Goal: Transaction & Acquisition: Purchase product/service

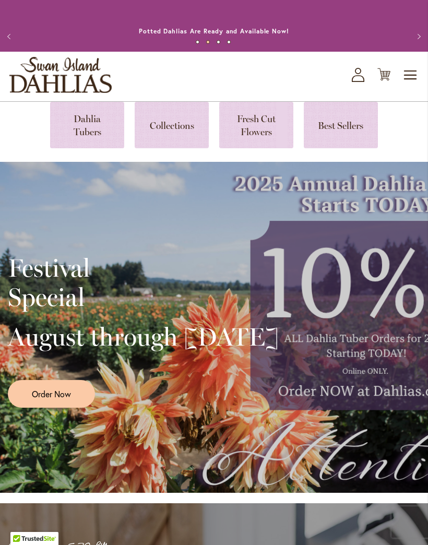
click at [92, 124] on link at bounding box center [87, 125] width 74 height 46
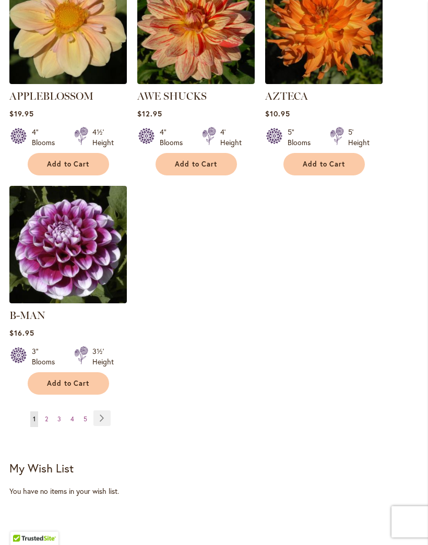
scroll to position [1351, 0]
click at [105, 410] on link "Page Next" at bounding box center [101, 418] width 17 height 16
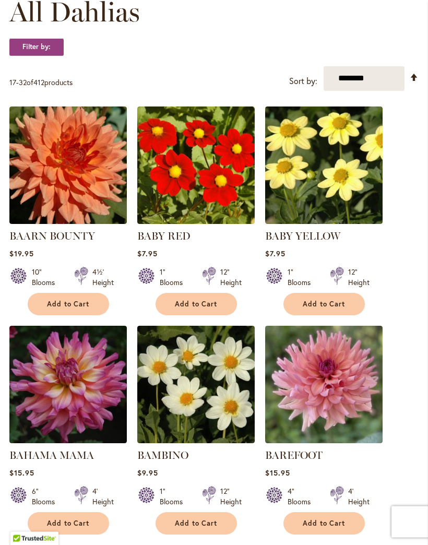
scroll to position [320, 0]
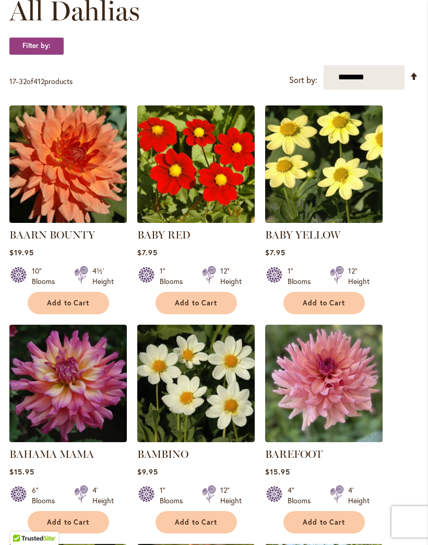
click at [330, 430] on img at bounding box center [323, 383] width 117 height 117
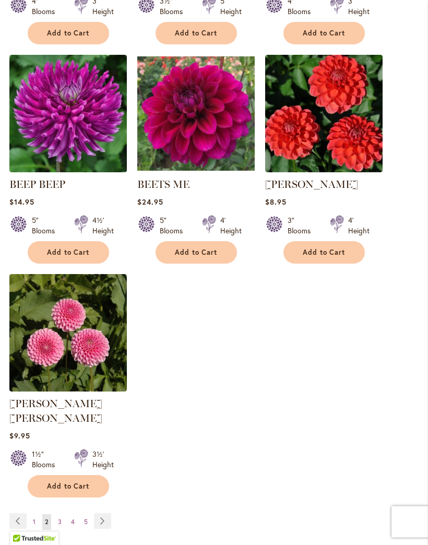
scroll to position [1248, 0]
click at [109, 513] on link "Page Next" at bounding box center [102, 521] width 17 height 16
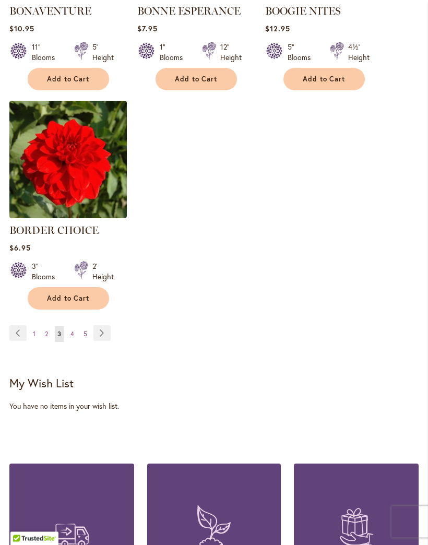
scroll to position [1415, 0]
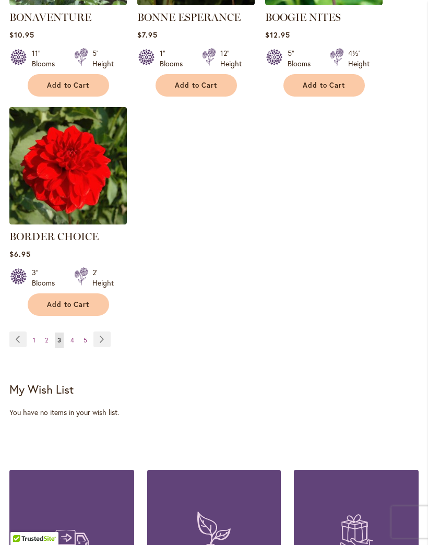
click at [33, 348] on link "Page 1" at bounding box center [34, 340] width 8 height 16
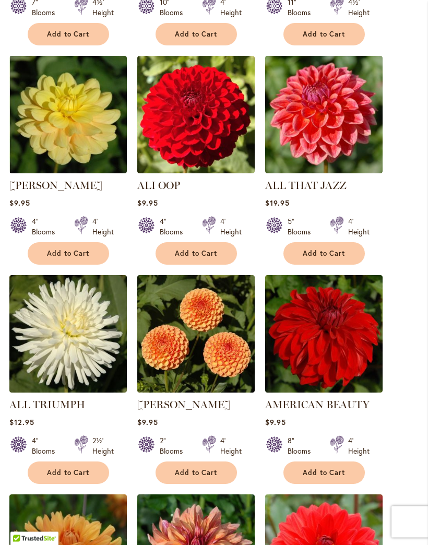
scroll to position [590, 0]
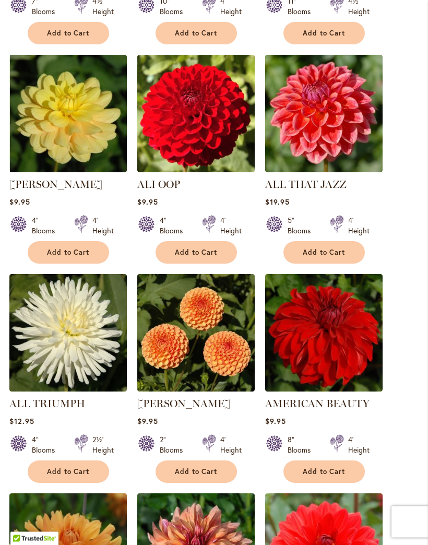
click at [219, 483] on button "Add to Cart" at bounding box center [195, 472] width 81 height 22
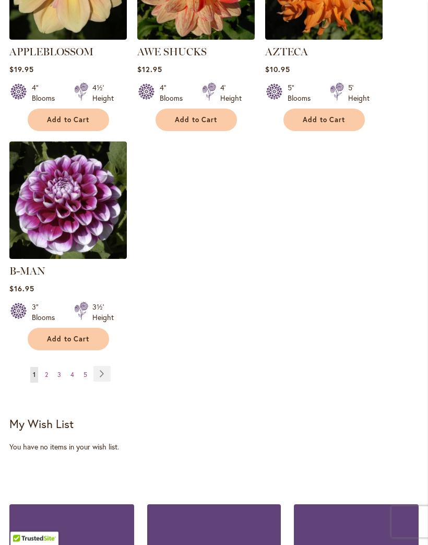
scroll to position [1396, 0]
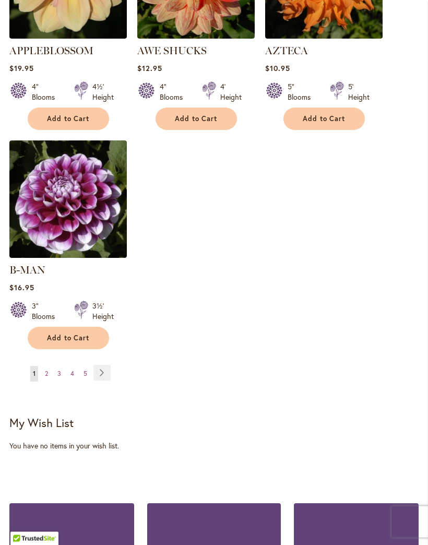
click at [104, 369] on link "Page Next" at bounding box center [101, 373] width 17 height 16
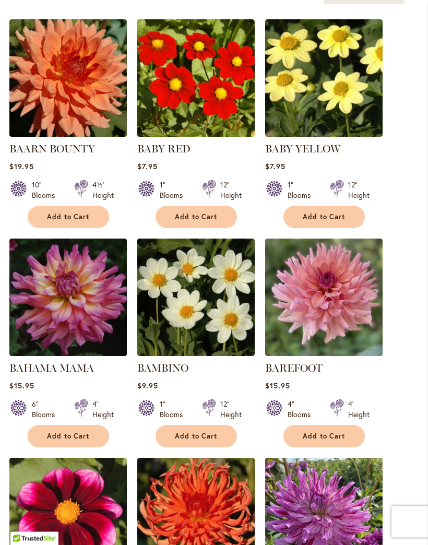
scroll to position [408, 0]
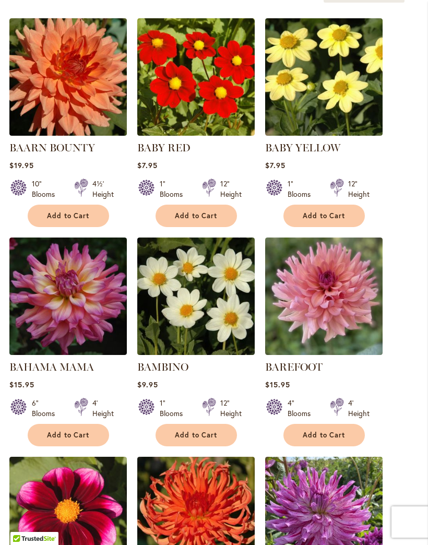
click at [349, 340] on img at bounding box center [323, 295] width 117 height 117
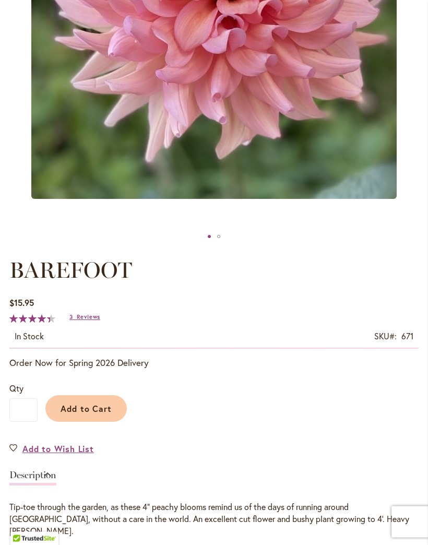
scroll to position [334, 0]
click at [97, 320] on span "Reviews" at bounding box center [88, 316] width 23 height 7
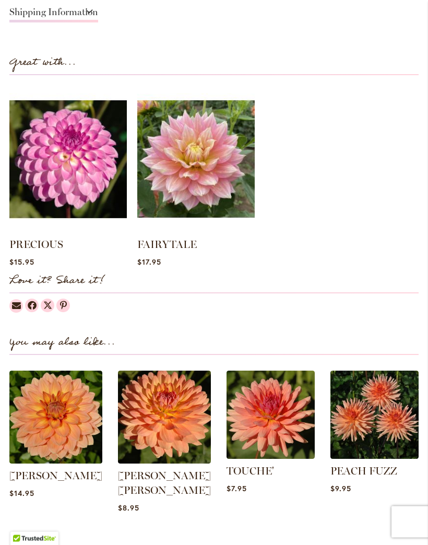
scroll to position [905, 0]
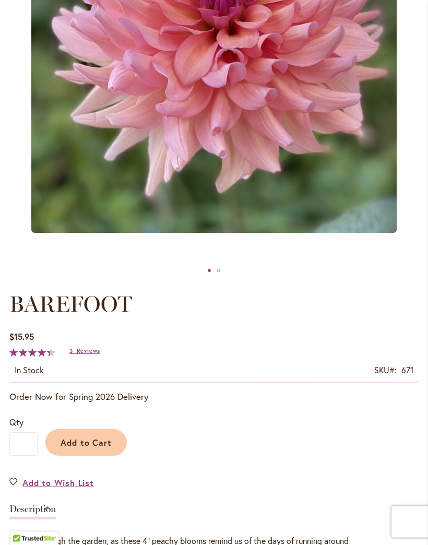
click at [81, 448] on span "Add to Cart" at bounding box center [87, 442] width 52 height 11
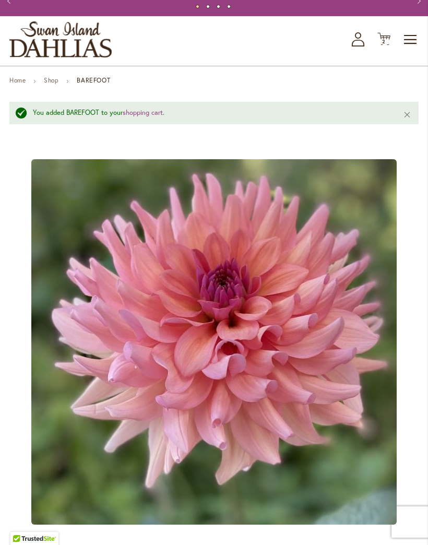
scroll to position [0, 0]
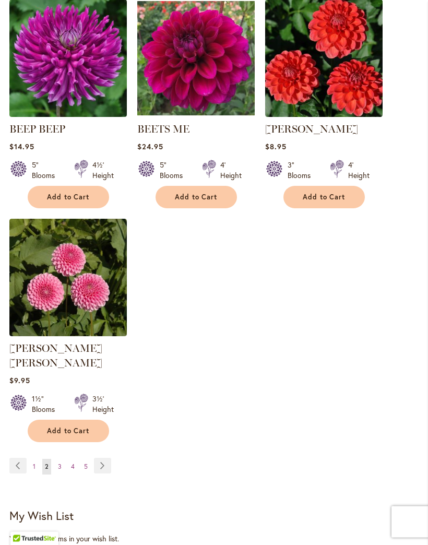
scroll to position [1304, 0]
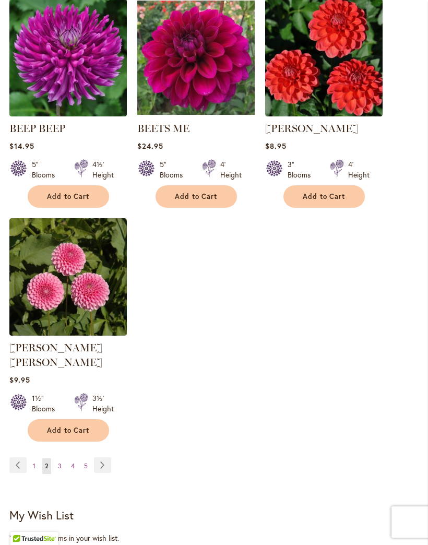
click at [105, 461] on link "Page Next" at bounding box center [102, 465] width 17 height 16
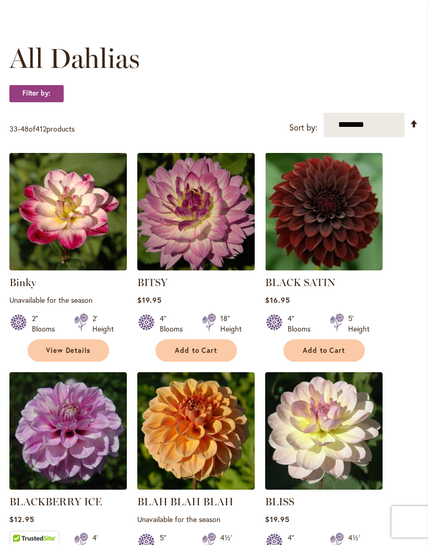
scroll to position [276, 0]
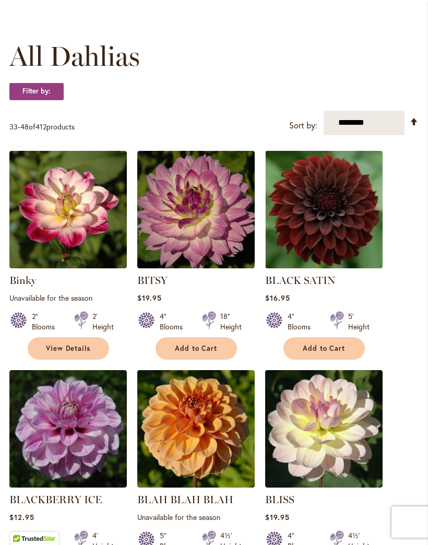
click at [340, 353] on span "Add to Cart" at bounding box center [324, 348] width 43 height 9
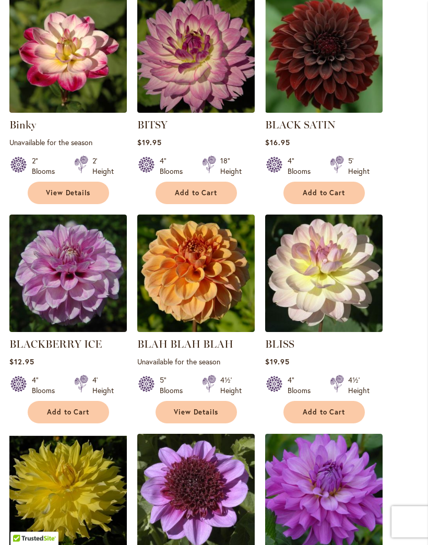
scroll to position [458, 0]
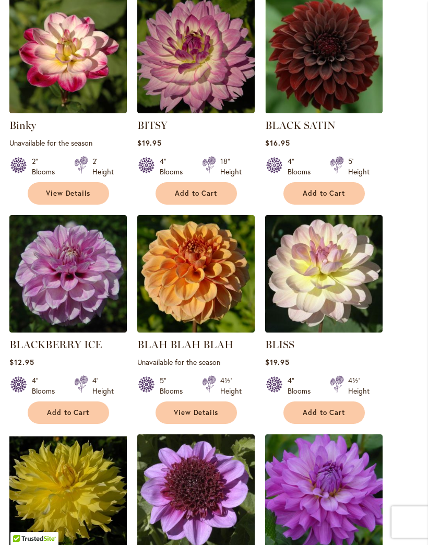
click at [330, 82] on img at bounding box center [323, 54] width 117 height 117
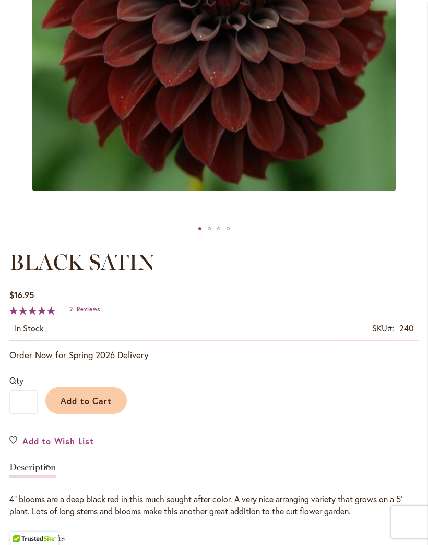
scroll to position [341, 0]
click at [100, 313] on span "Reviews" at bounding box center [88, 309] width 23 height 7
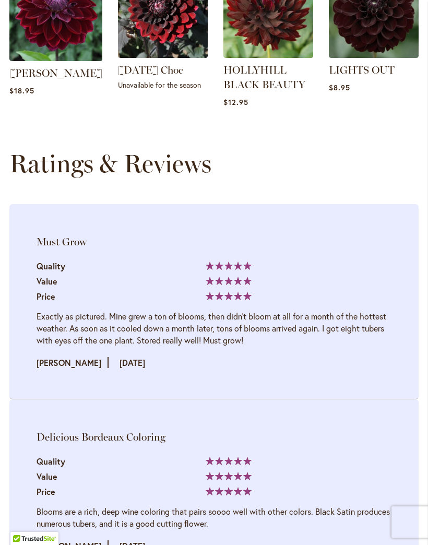
scroll to position [1427, 0]
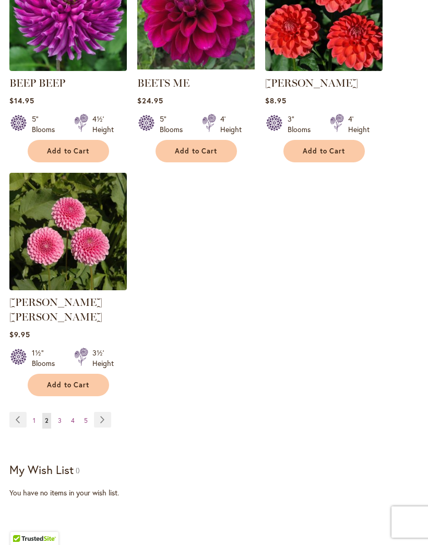
scroll to position [1329, 0]
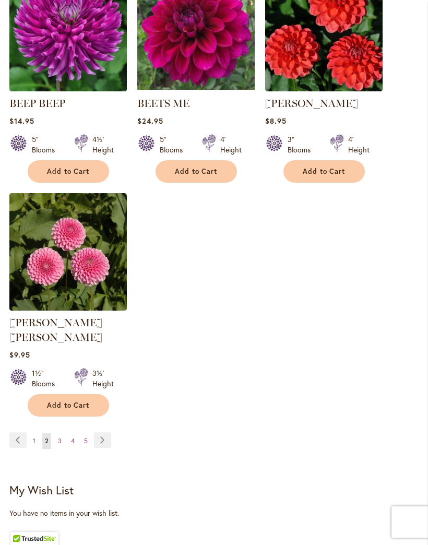
click at [104, 436] on link "Page Next" at bounding box center [102, 440] width 17 height 16
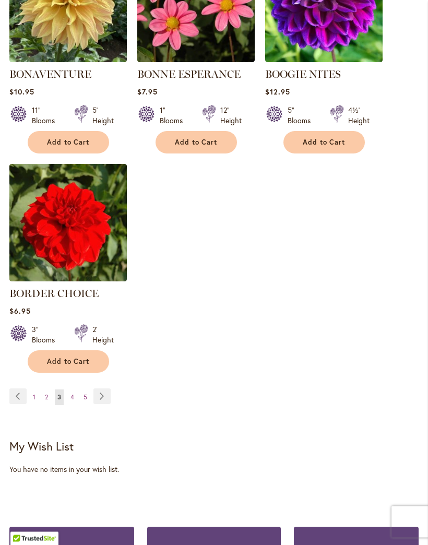
scroll to position [1362, 0]
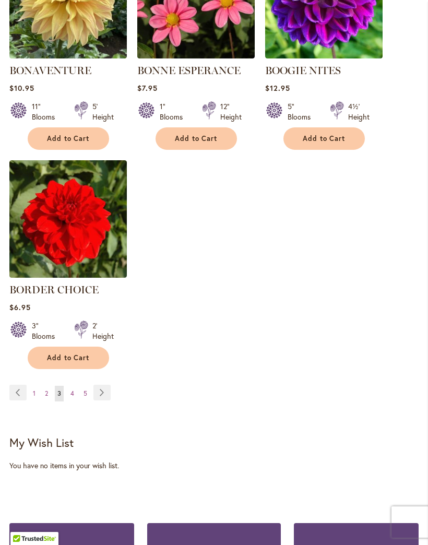
click at [102, 400] on link "Page Next" at bounding box center [101, 393] width 17 height 16
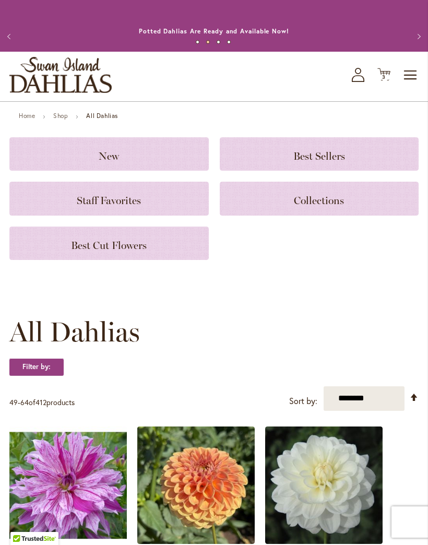
click at [383, 80] on icon "Cart .cls-1 { fill: #231f20; }" at bounding box center [383, 74] width 13 height 13
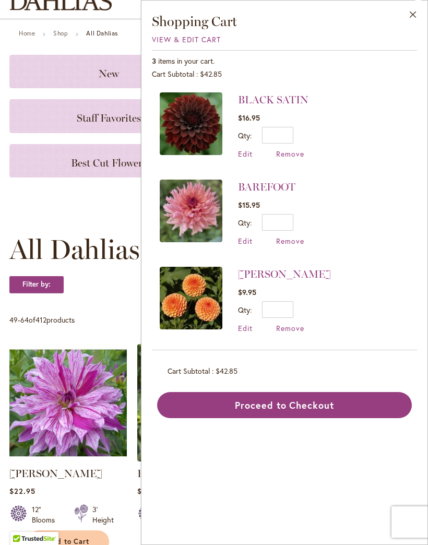
scroll to position [81, 0]
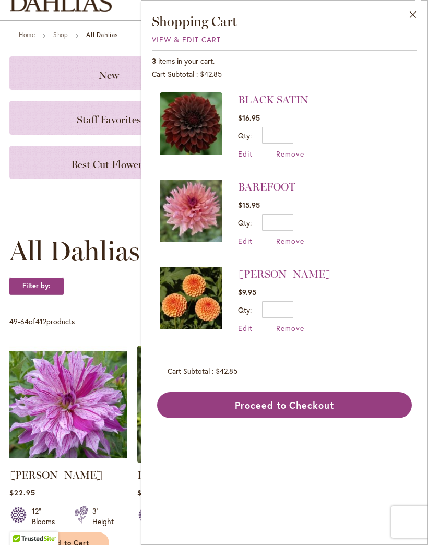
click at [94, 318] on div "**********" at bounding box center [213, 317] width 409 height 25
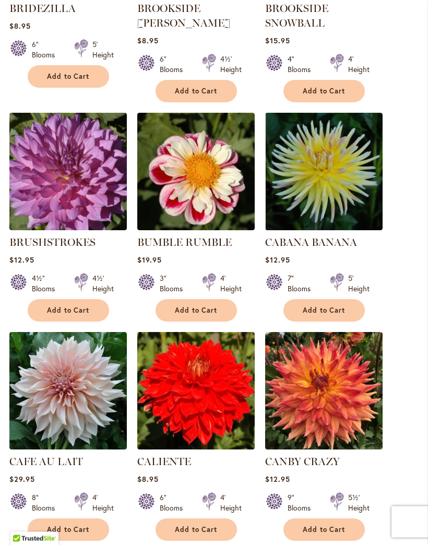
scroll to position [767, 0]
click at [87, 534] on span "Add to Cart" at bounding box center [68, 529] width 43 height 9
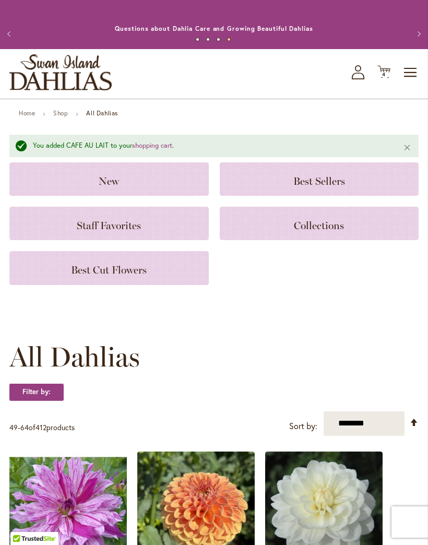
scroll to position [0, 0]
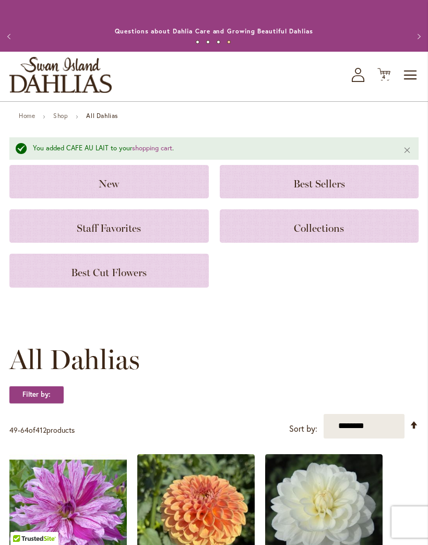
click at [381, 80] on span "4 4 items" at bounding box center [384, 77] width 10 height 5
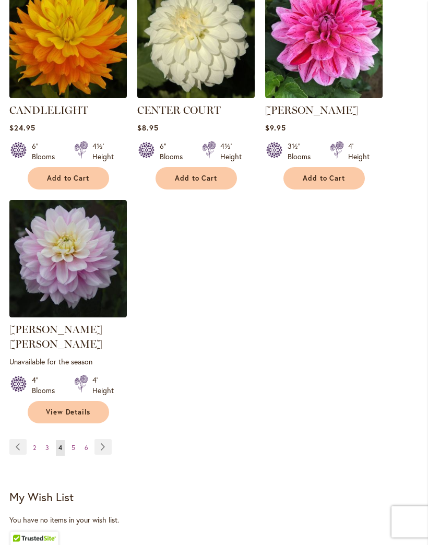
scroll to position [1365, 0]
click at [103, 448] on link "Page Next" at bounding box center [102, 447] width 17 height 16
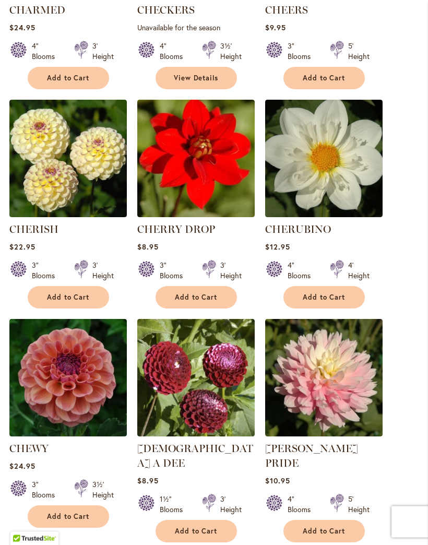
scroll to position [546, 0]
click at [74, 384] on img at bounding box center [67, 377] width 117 height 117
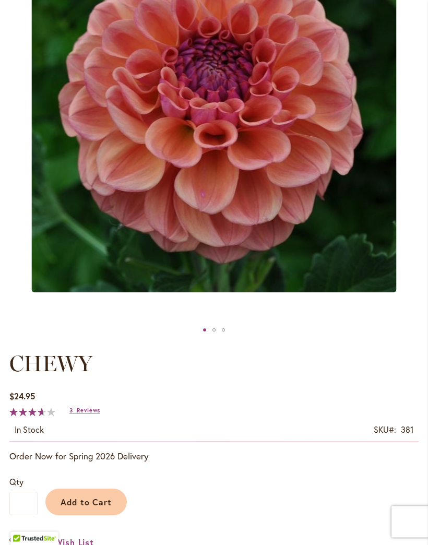
scroll to position [242, 0]
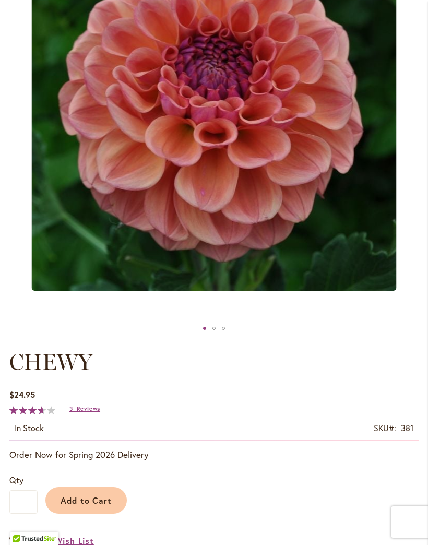
click at [90, 412] on span "Reviews" at bounding box center [88, 408] width 23 height 7
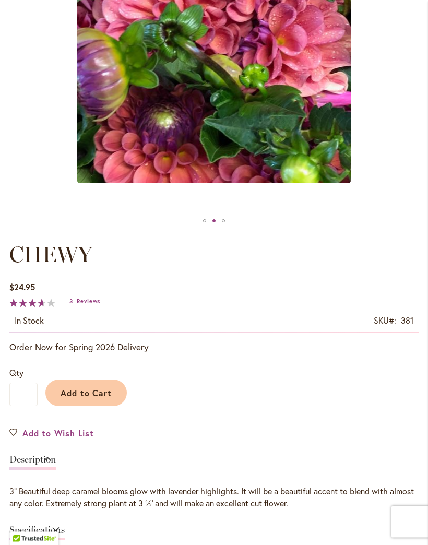
scroll to position [351, 0]
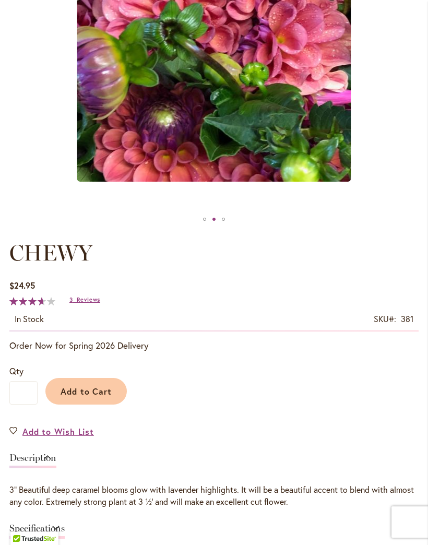
click at [93, 397] on span "Add to Cart" at bounding box center [87, 391] width 52 height 11
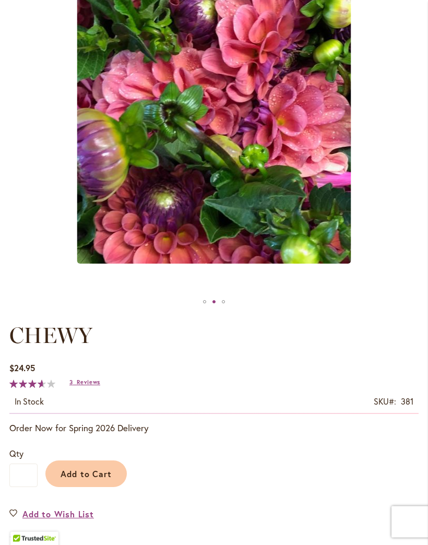
scroll to position [291, 0]
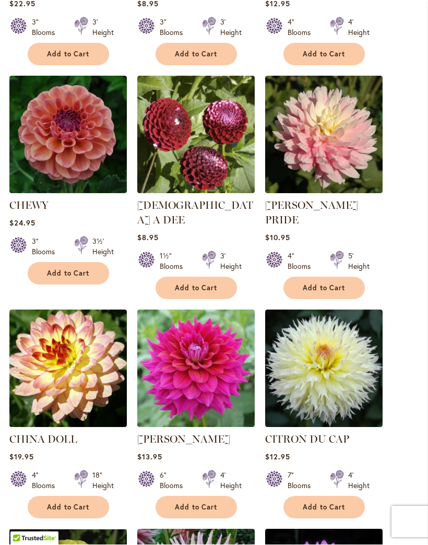
scroll to position [789, 0]
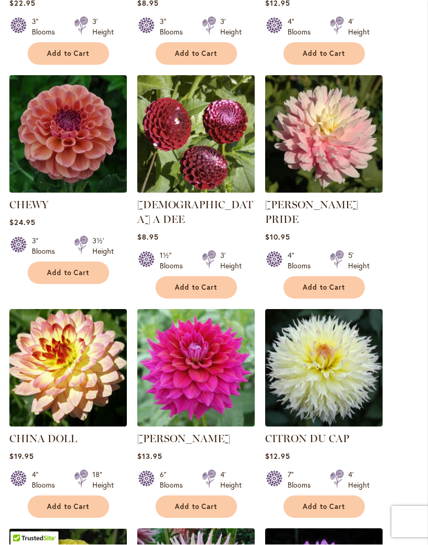
click at [355, 160] on img at bounding box center [323, 134] width 117 height 117
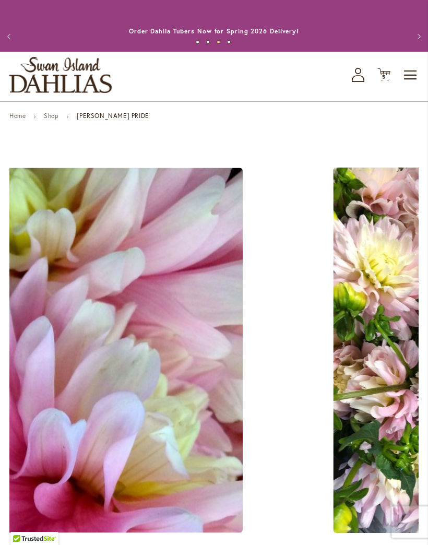
scroll to position [7, 0]
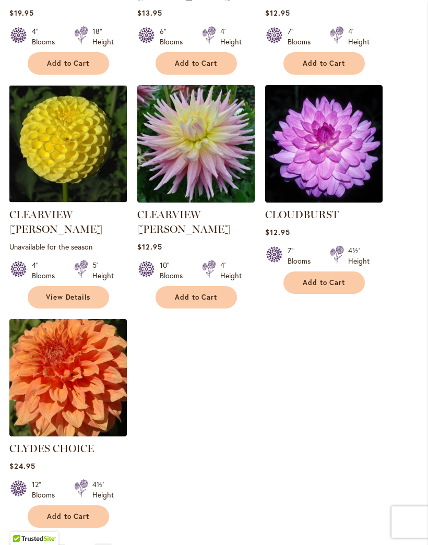
scroll to position [1233, 0]
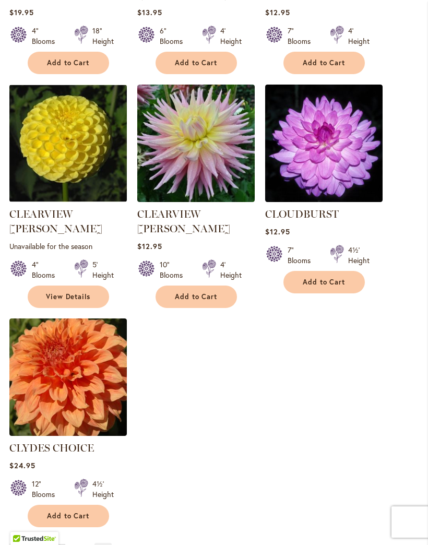
click at [103, 543] on link "Page Next" at bounding box center [102, 551] width 17 height 16
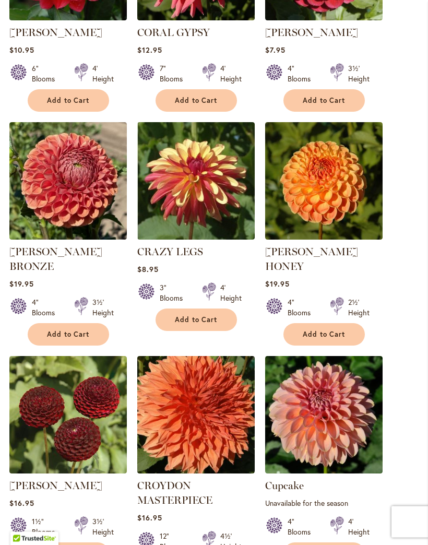
scroll to position [523, 0]
click at [357, 225] on img at bounding box center [323, 180] width 117 height 117
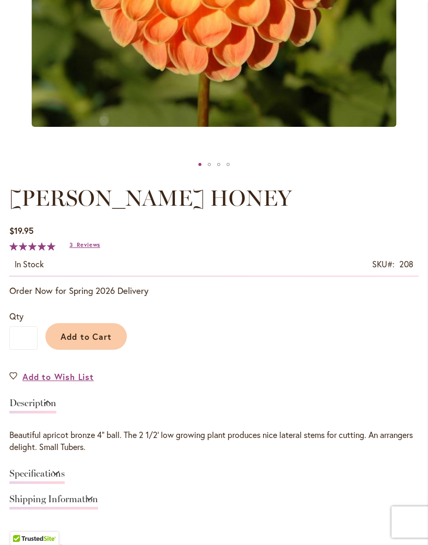
scroll to position [423, 0]
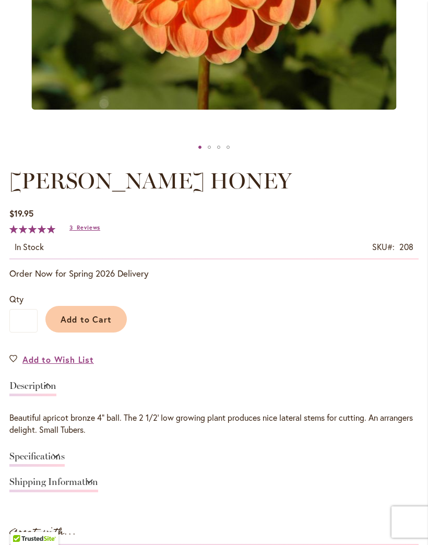
click at [85, 232] on div "$19.95 In stock SKU 208 Rating: 100 % of 100 3 Reviews Add Your Review" at bounding box center [213, 233] width 409 height 52
click at [71, 231] on span "3" at bounding box center [71, 227] width 4 height 7
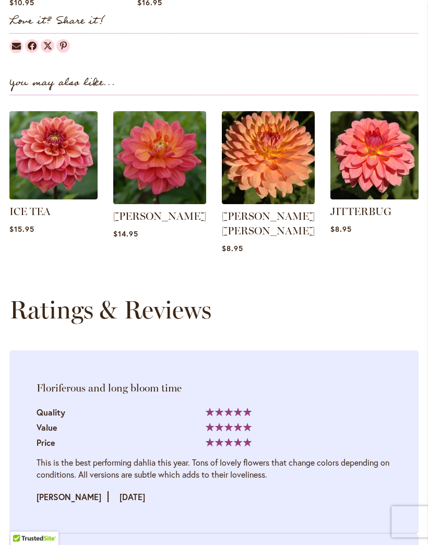
scroll to position [1140, 0]
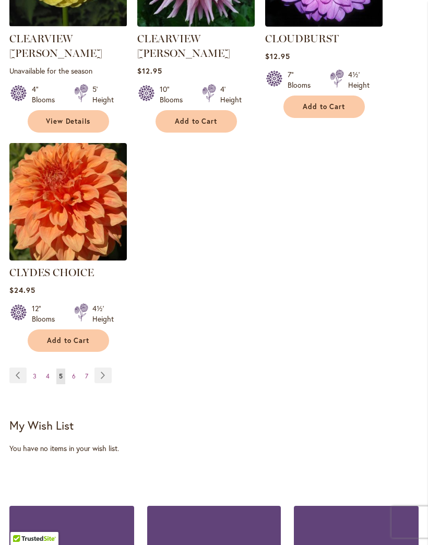
scroll to position [1420, 0]
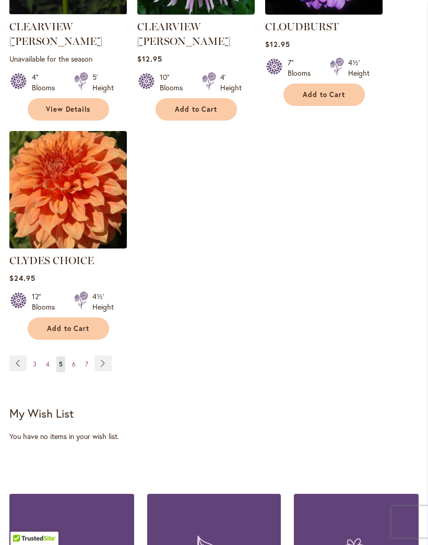
click at [101, 356] on link "Page Next" at bounding box center [102, 364] width 17 height 16
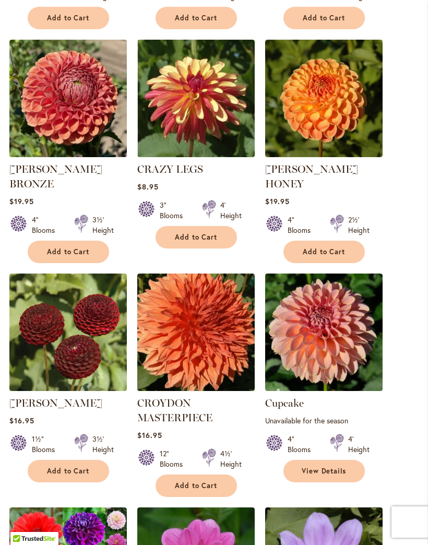
scroll to position [603, 0]
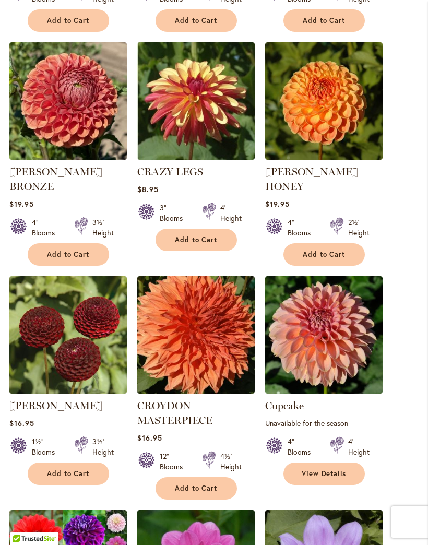
click at [95, 121] on img at bounding box center [67, 100] width 117 height 117
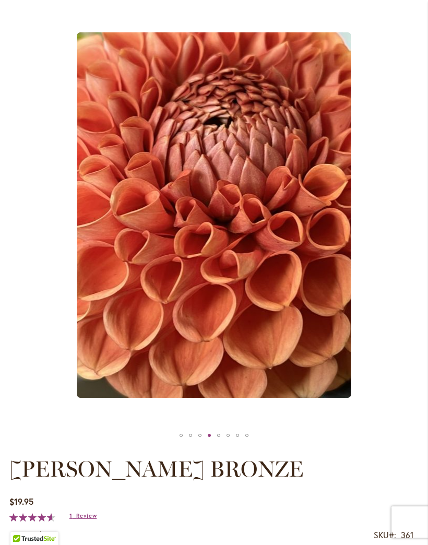
scroll to position [140, 0]
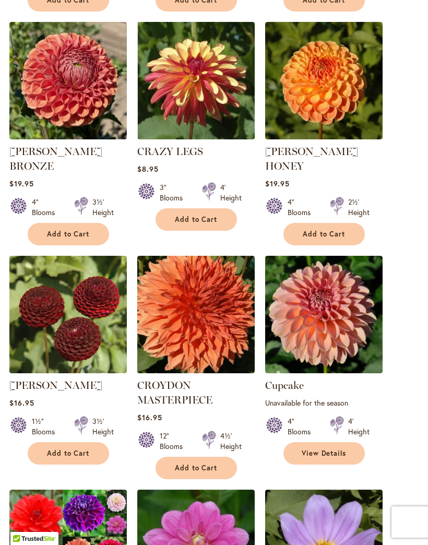
scroll to position [603, 0]
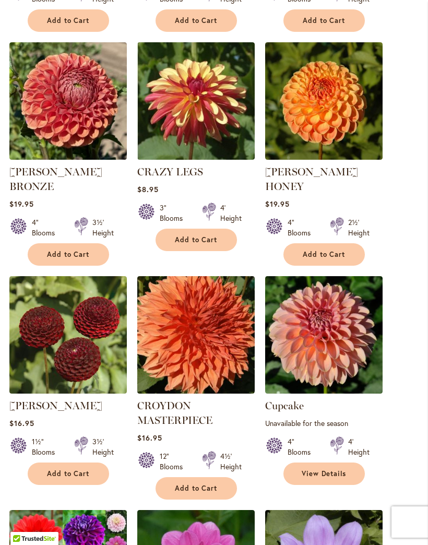
click at [371, 107] on img at bounding box center [323, 100] width 117 height 117
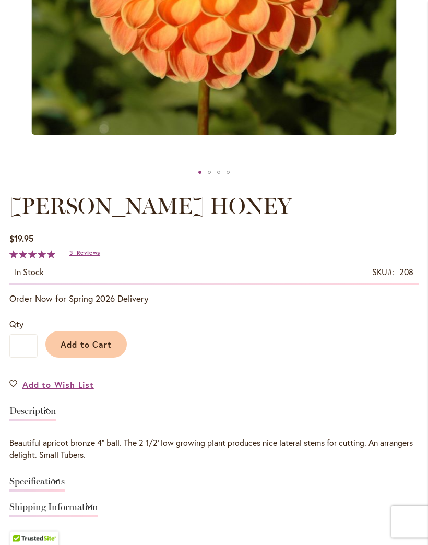
scroll to position [398, 0]
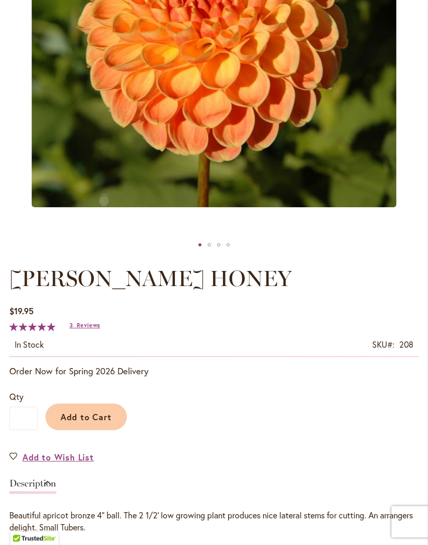
click at [97, 430] on button "Add to Cart" at bounding box center [85, 417] width 81 height 27
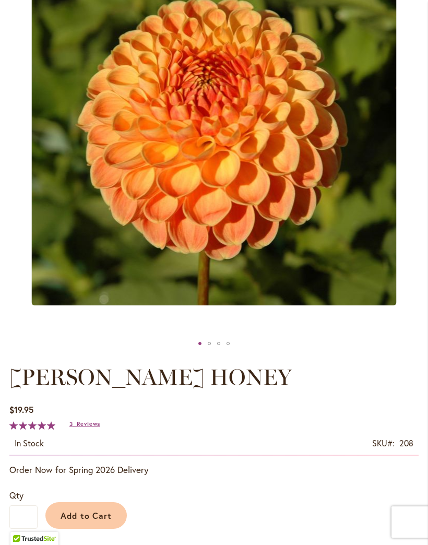
scroll to position [166, 0]
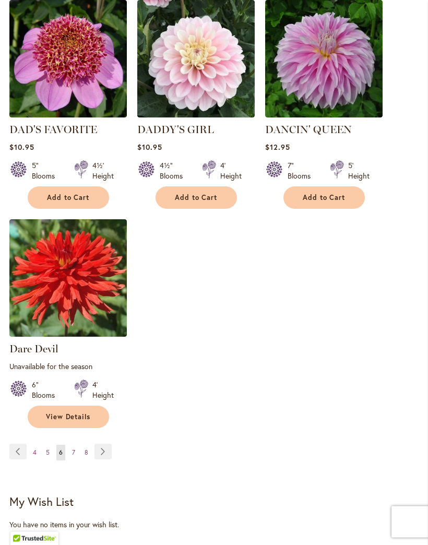
scroll to position [1343, 0]
click at [101, 448] on link "Page Next" at bounding box center [102, 452] width 17 height 16
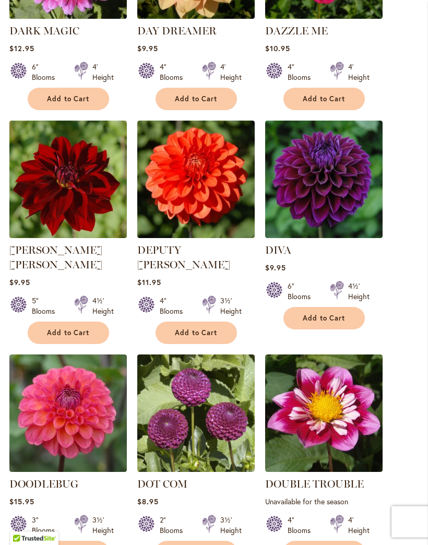
scroll to position [525, 0]
click at [334, 223] on img at bounding box center [323, 179] width 117 height 117
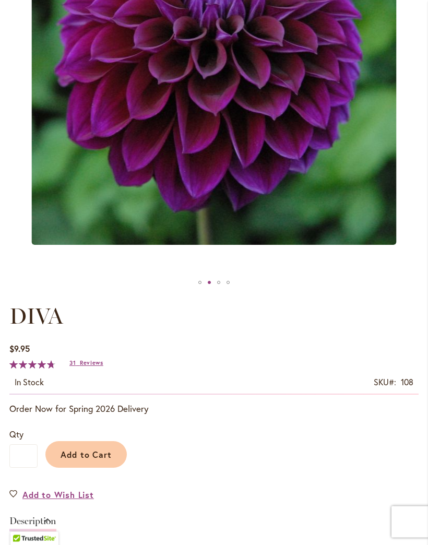
scroll to position [288, 0]
click at [102, 460] on span "Add to Cart" at bounding box center [87, 454] width 52 height 11
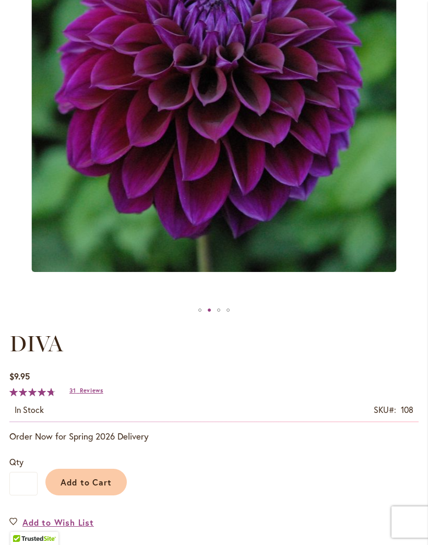
click at [290, 442] on p "Order Now for Spring 2026 Delivery" at bounding box center [213, 436] width 409 height 13
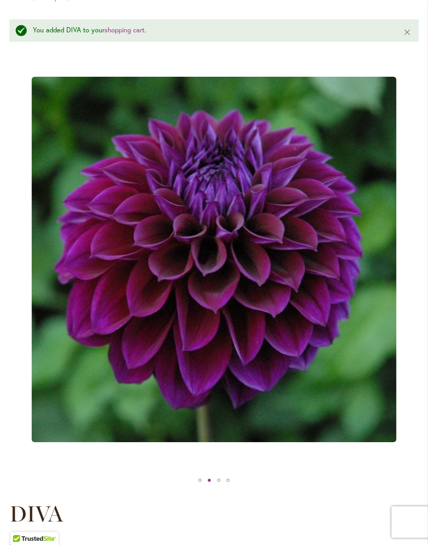
scroll to position [0, 0]
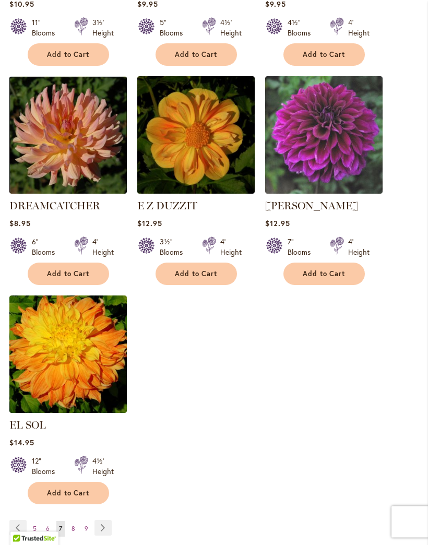
scroll to position [1242, 0]
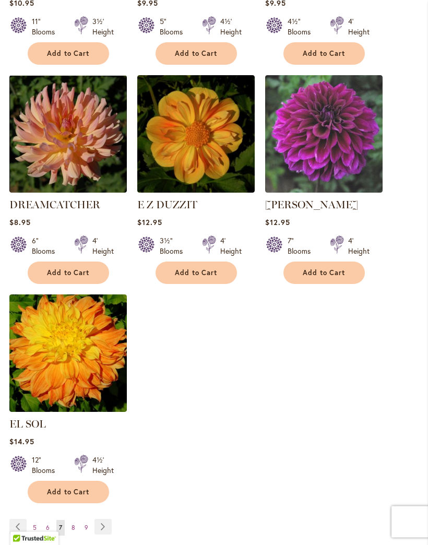
click at [102, 522] on link "Page Next" at bounding box center [102, 527] width 17 height 16
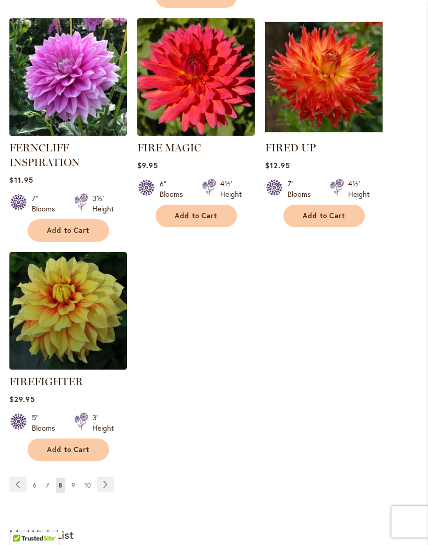
scroll to position [1320, 0]
click at [113, 492] on link "Page Next" at bounding box center [105, 484] width 17 height 16
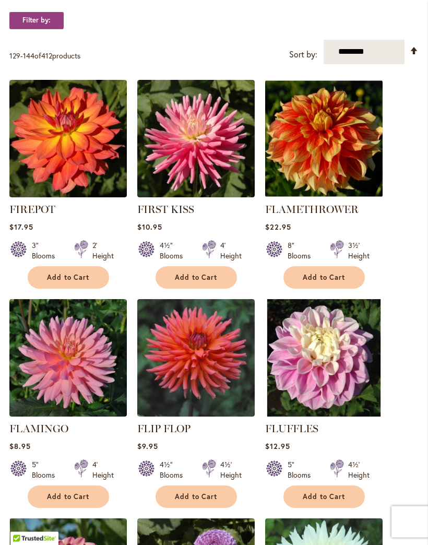
scroll to position [346, 0]
click at [79, 372] on img at bounding box center [67, 357] width 117 height 117
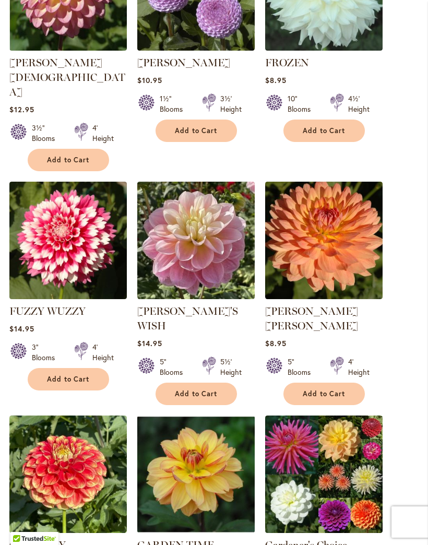
scroll to position [944, 0]
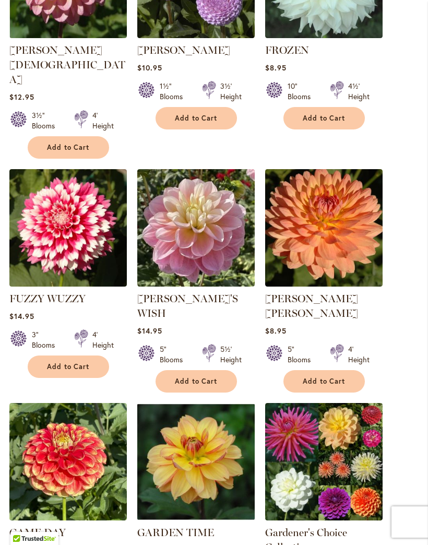
click at [359, 412] on img at bounding box center [323, 461] width 117 height 117
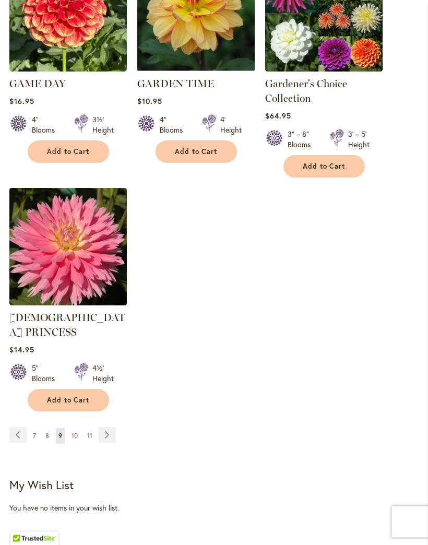
scroll to position [1393, 0]
click at [104, 427] on link "Page Next" at bounding box center [107, 435] width 17 height 16
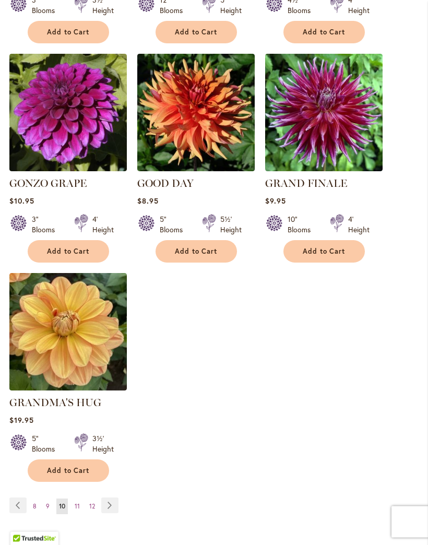
scroll to position [1264, 0]
click at [111, 499] on link "Page Next" at bounding box center [109, 505] width 17 height 16
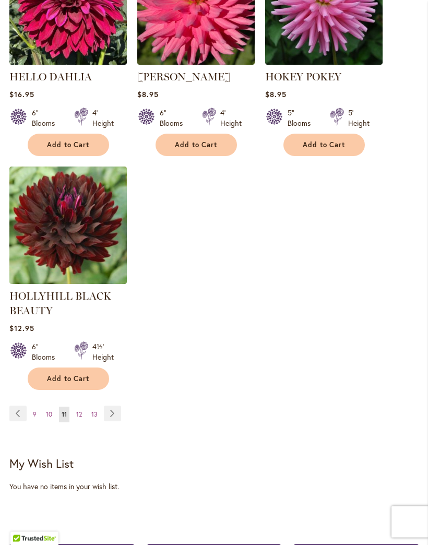
scroll to position [1395, 0]
click at [110, 421] on link "Page Next" at bounding box center [112, 413] width 17 height 16
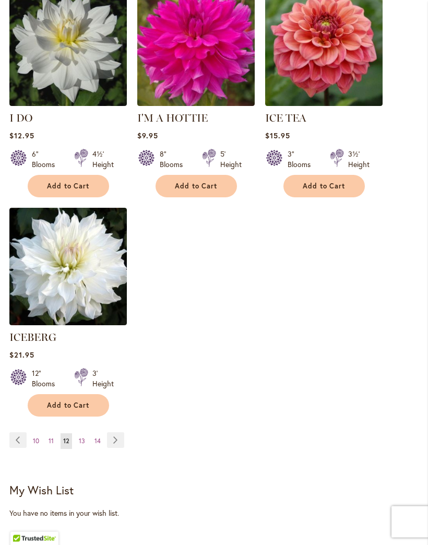
scroll to position [1329, 0]
click at [115, 437] on link "Page Next" at bounding box center [115, 440] width 17 height 16
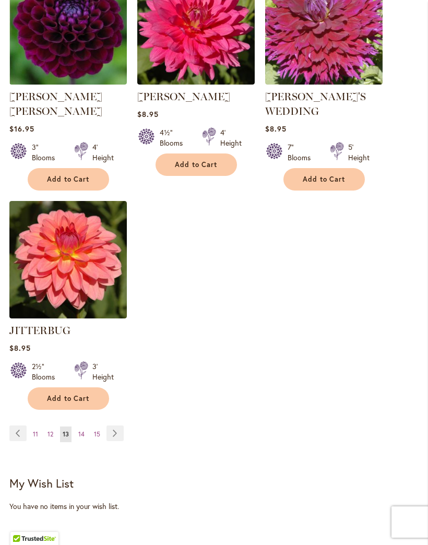
scroll to position [1358, 0]
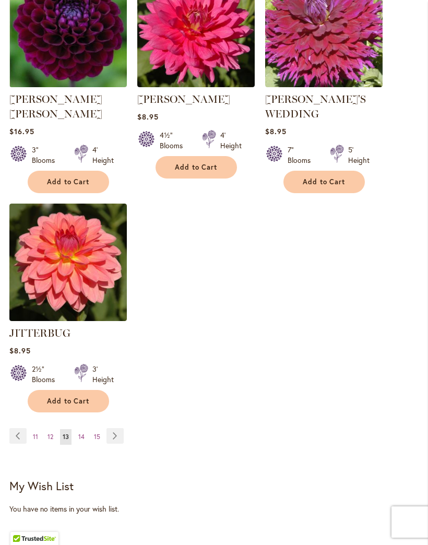
click at [51, 433] on span "12" at bounding box center [50, 437] width 6 height 8
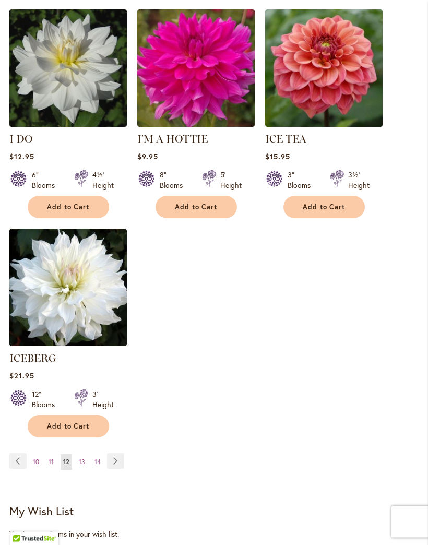
scroll to position [1308, 0]
click at [122, 457] on link "Page Next" at bounding box center [115, 461] width 17 height 16
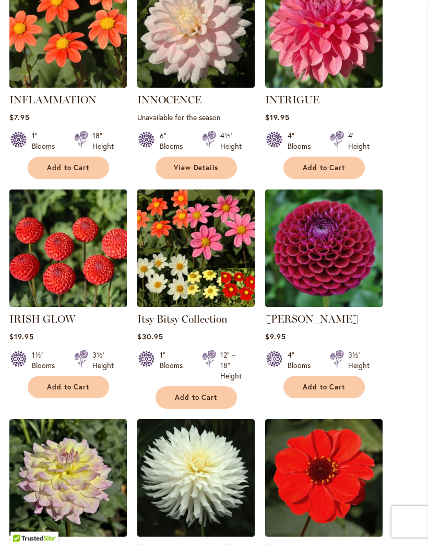
scroll to position [675, 0]
click at [348, 272] on img at bounding box center [323, 247] width 117 height 117
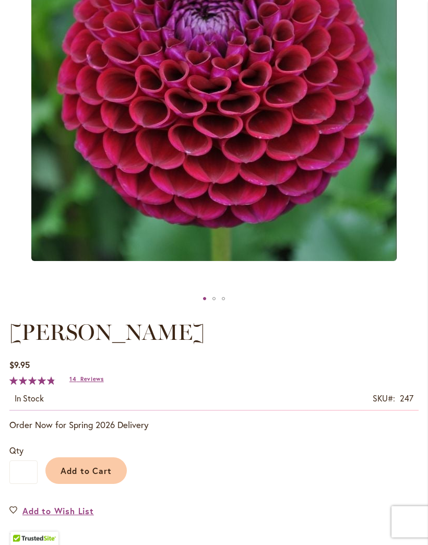
scroll to position [272, 0]
click at [95, 476] on span "Add to Cart" at bounding box center [87, 470] width 52 height 11
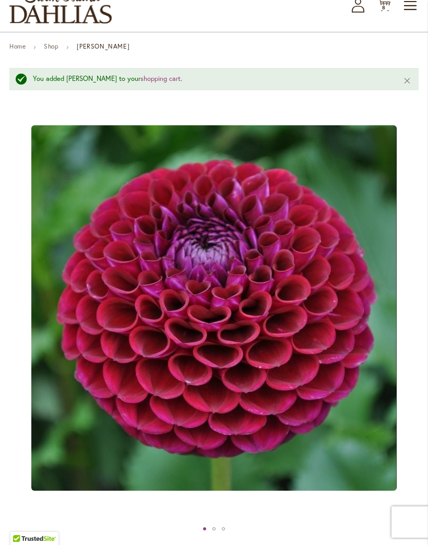
scroll to position [57, 0]
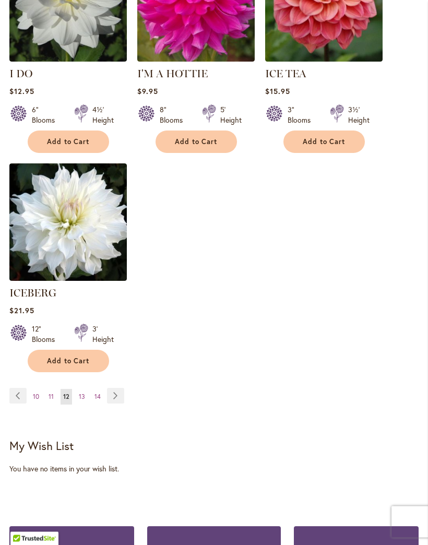
scroll to position [1372, 0]
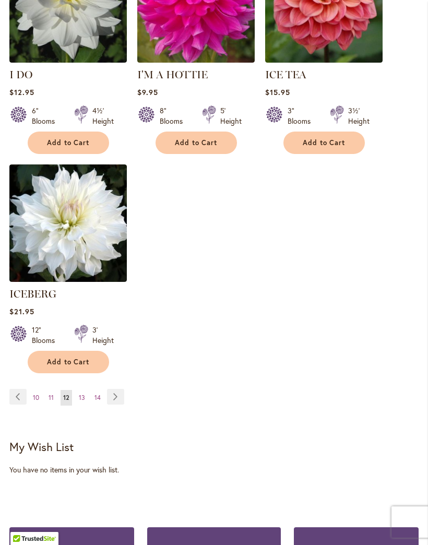
click at [119, 393] on link "Page Next" at bounding box center [115, 397] width 17 height 16
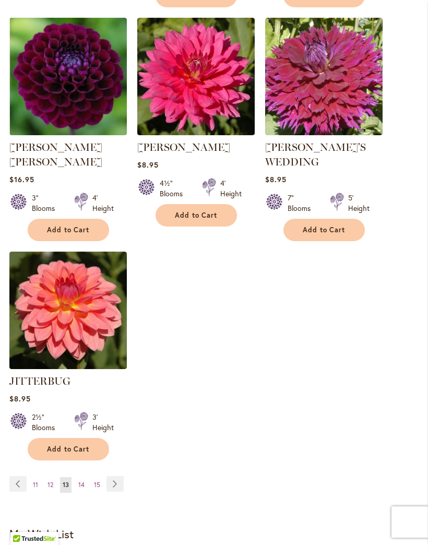
scroll to position [1309, 0]
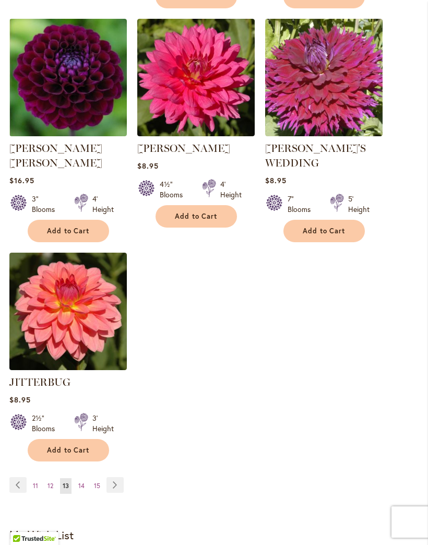
click at [65, 80] on img at bounding box center [67, 77] width 117 height 117
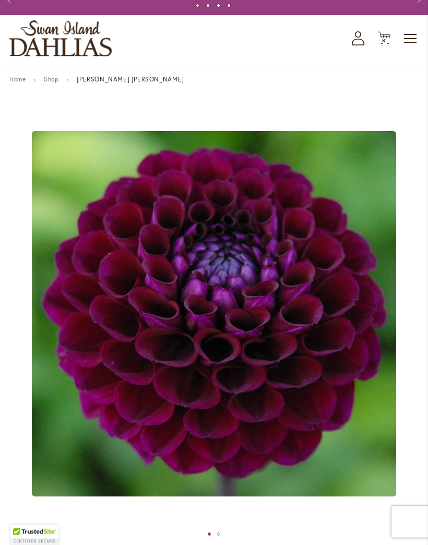
scroll to position [7, 0]
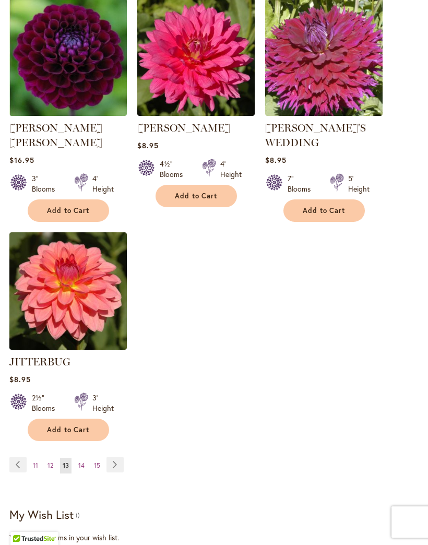
scroll to position [1309, 0]
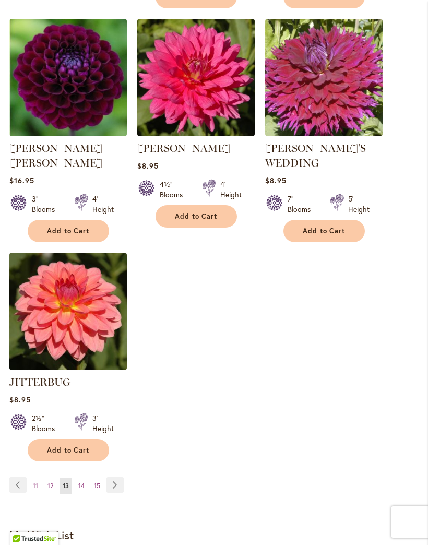
click at [115, 477] on link "Page Next" at bounding box center [114, 485] width 17 height 16
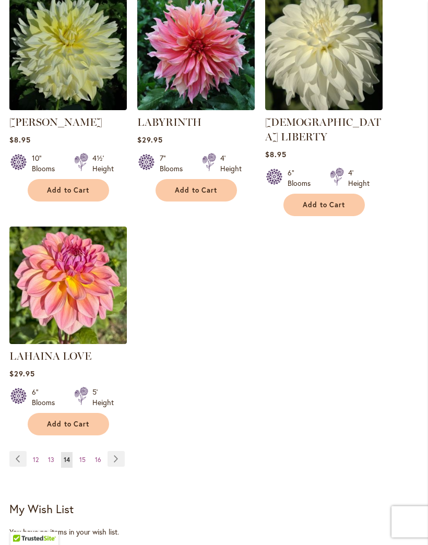
scroll to position [1310, 0]
click at [114, 451] on link "Page Next" at bounding box center [115, 459] width 17 height 16
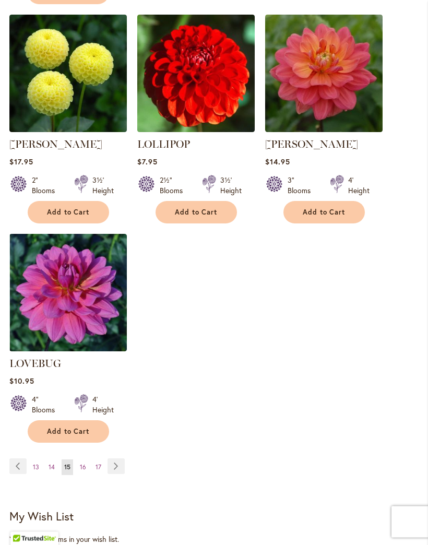
scroll to position [1378, 0]
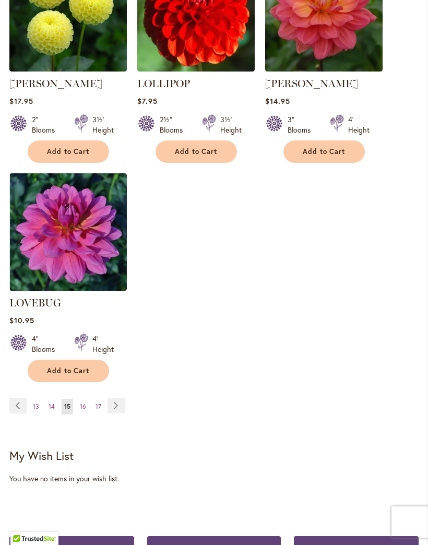
click at [119, 398] on link "Page Next" at bounding box center [115, 406] width 17 height 16
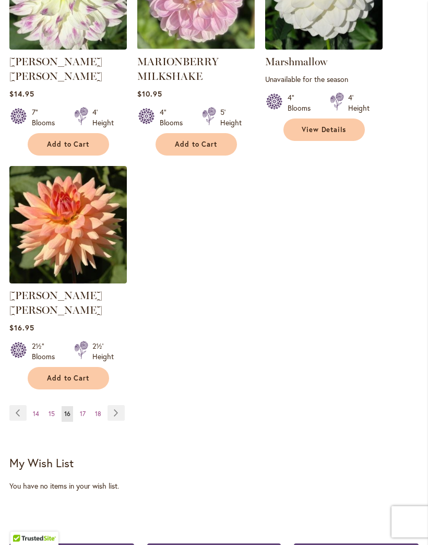
scroll to position [1385, 0]
click at [113, 405] on link "Page Next" at bounding box center [115, 413] width 17 height 16
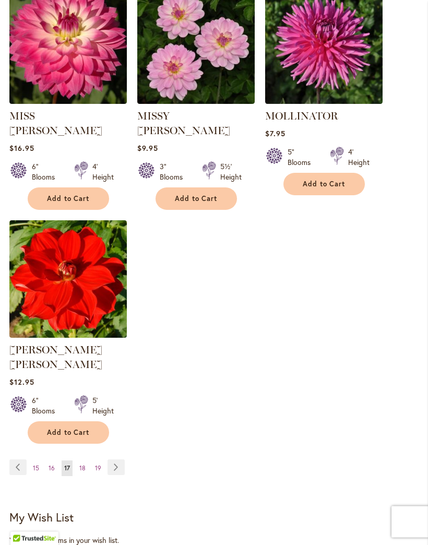
scroll to position [1317, 0]
click at [111, 459] on link "Page Next" at bounding box center [115, 467] width 17 height 16
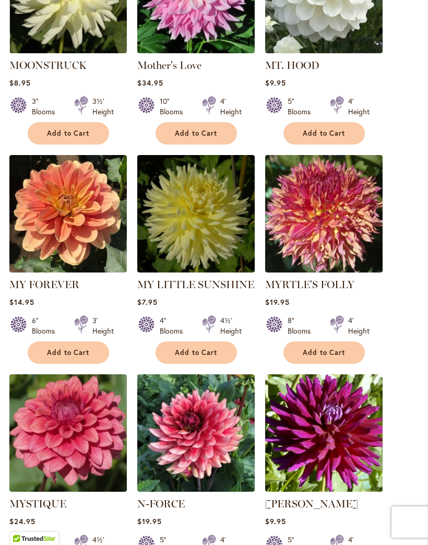
scroll to position [486, 0]
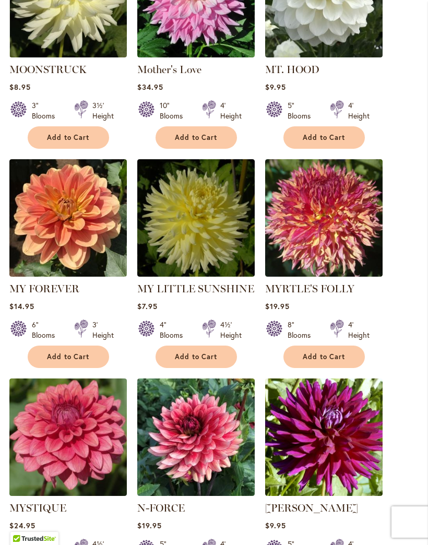
click at [57, 245] on img at bounding box center [67, 217] width 117 height 117
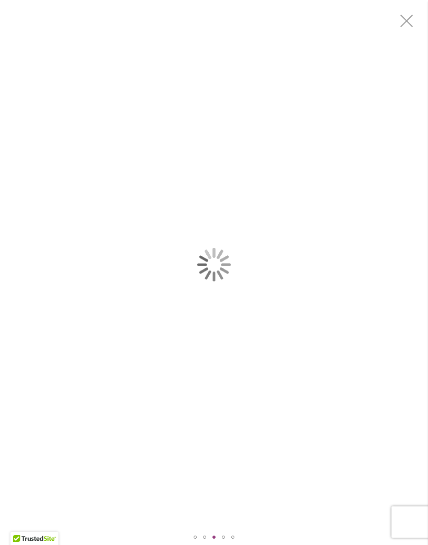
click at [111, 457] on div "MY FOREVER" at bounding box center [214, 264] width 428 height 529
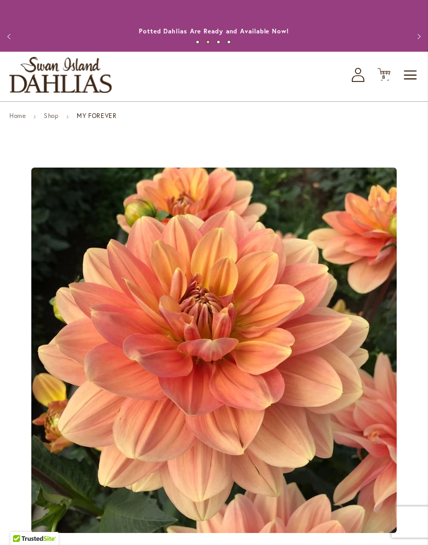
scroll to position [148, 0]
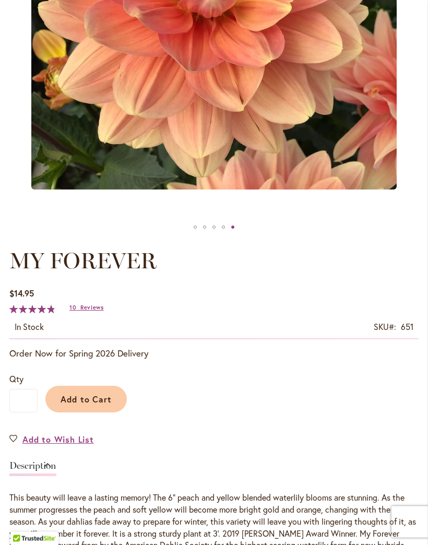
click at [75, 402] on button "Add to Cart" at bounding box center [85, 399] width 81 height 27
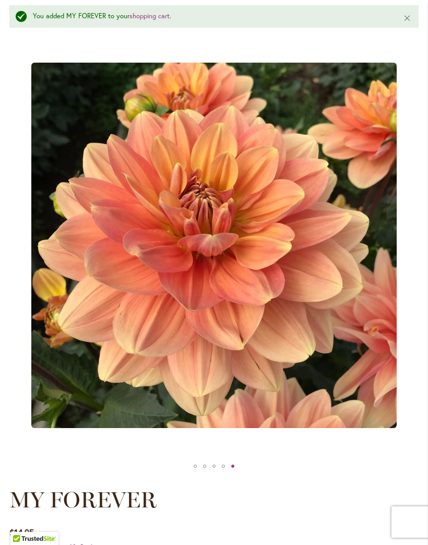
scroll to position [113, 0]
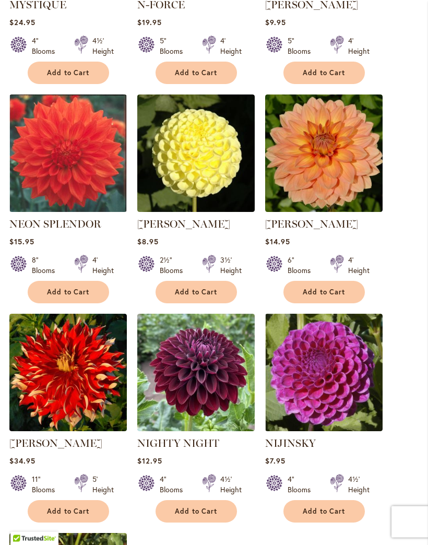
scroll to position [990, 0]
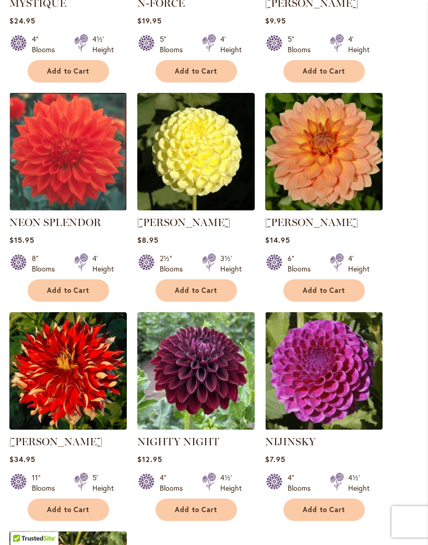
click at [229, 372] on img at bounding box center [195, 371] width 117 height 117
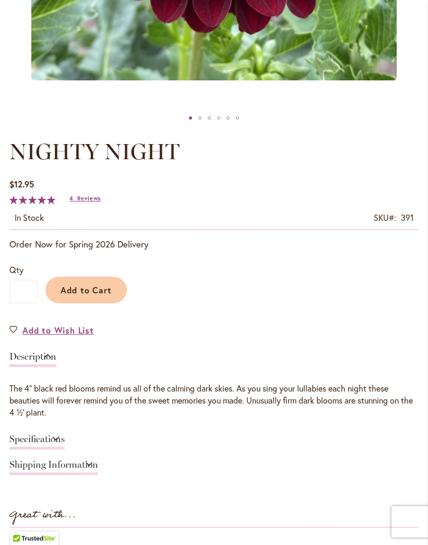
scroll to position [452, 0]
click at [77, 201] on span "Reviews" at bounding box center [88, 197] width 23 height 7
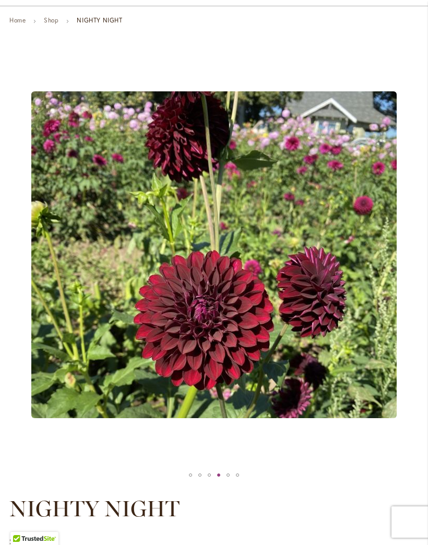
scroll to position [95, 0]
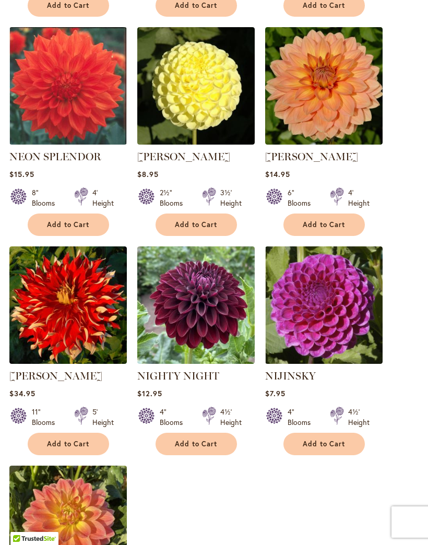
scroll to position [1036, 0]
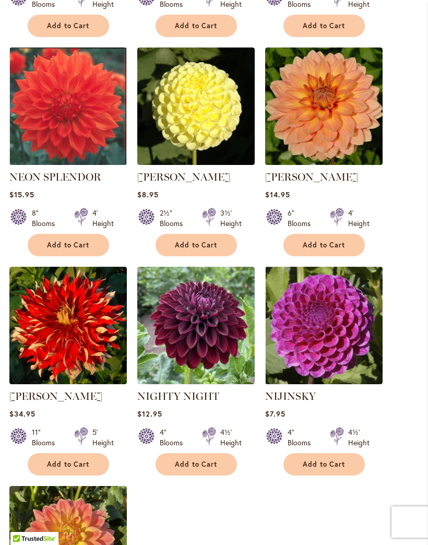
click at [212, 468] on button "Add to Cart" at bounding box center [195, 464] width 81 height 22
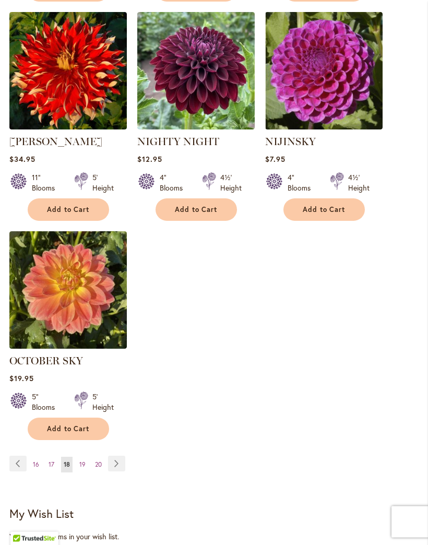
scroll to position [1319, 0]
click at [125, 471] on link "Page Next" at bounding box center [116, 464] width 17 height 16
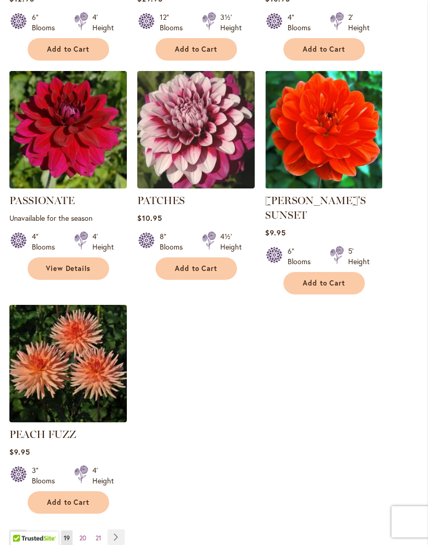
scroll to position [1247, 0]
click at [93, 376] on img at bounding box center [67, 363] width 117 height 117
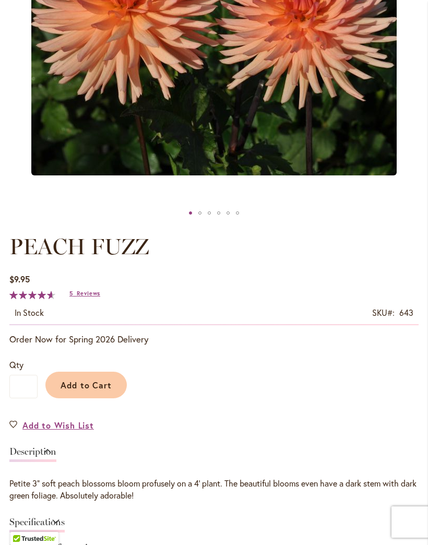
scroll to position [369, 0]
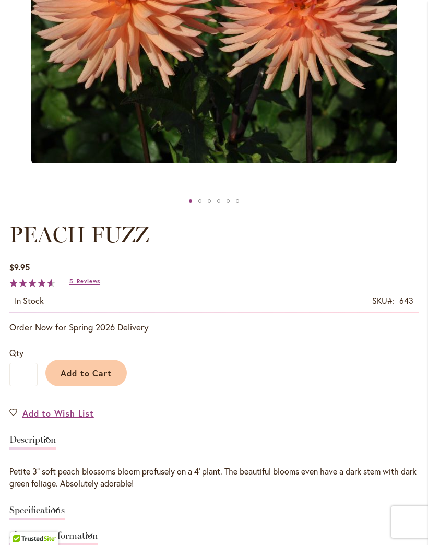
click at [87, 285] on span "Reviews" at bounding box center [88, 281] width 23 height 7
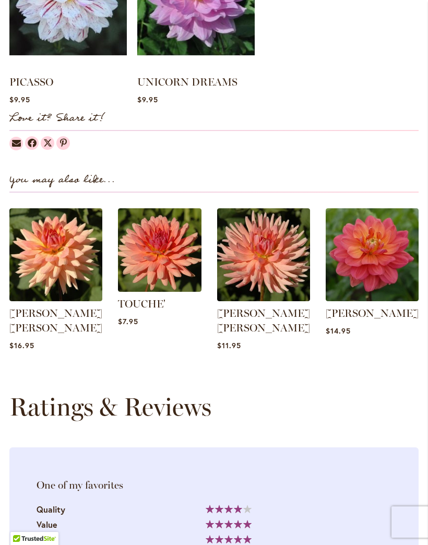
scroll to position [1054, 0]
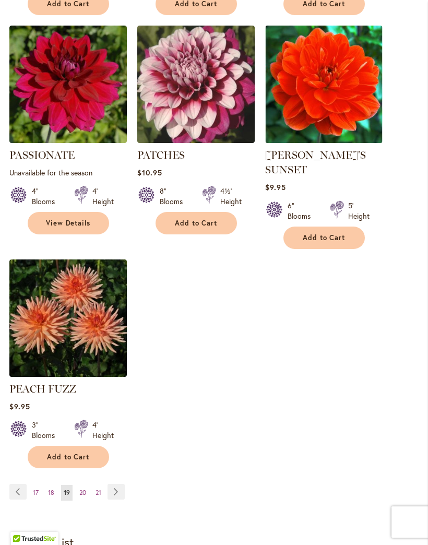
scroll to position [1292, 0]
click at [61, 454] on span "Add to Cart" at bounding box center [68, 456] width 43 height 9
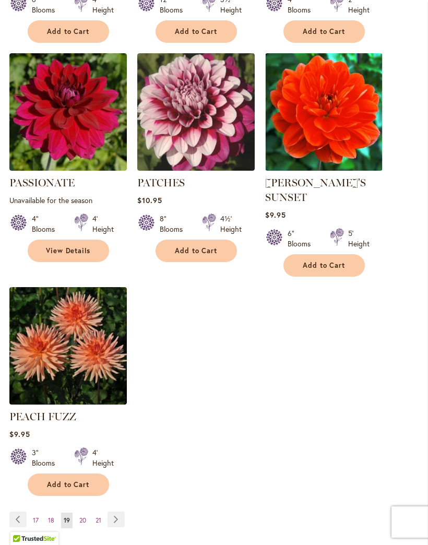
click at [119, 518] on link "Page Next" at bounding box center [115, 519] width 17 height 16
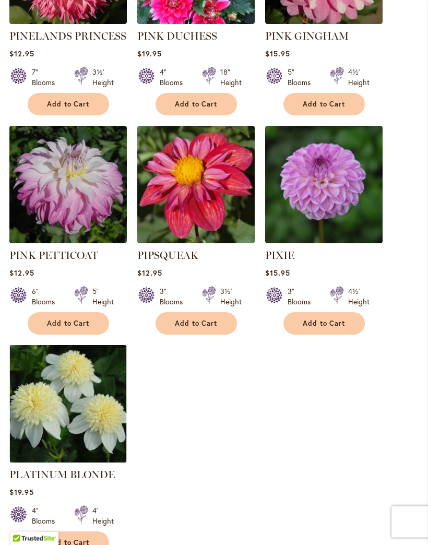
scroll to position [1221, 0]
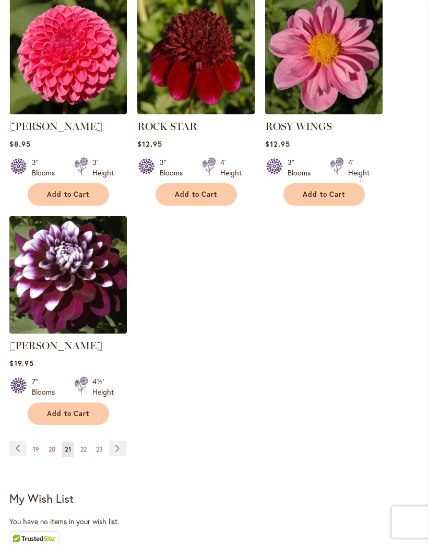
scroll to position [1319, 0]
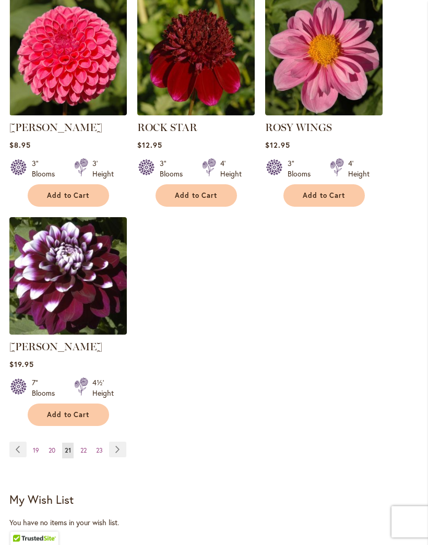
click at [116, 458] on link "Page Next" at bounding box center [117, 450] width 17 height 16
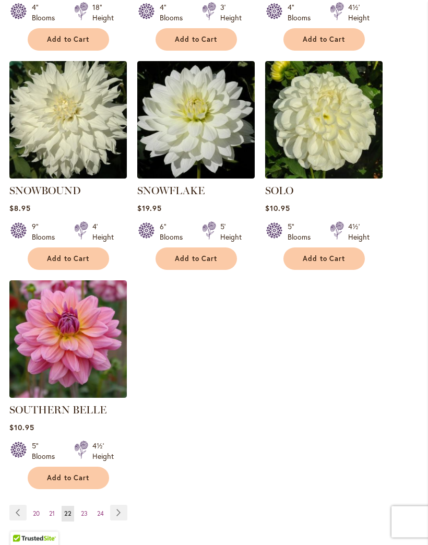
scroll to position [1257, 0]
click at [115, 514] on link "Page Next" at bounding box center [118, 513] width 17 height 16
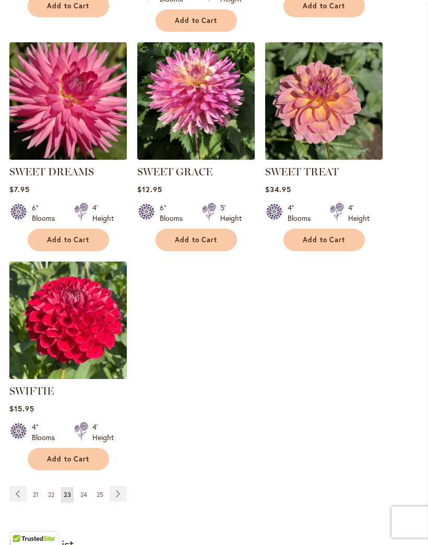
scroll to position [1276, 0]
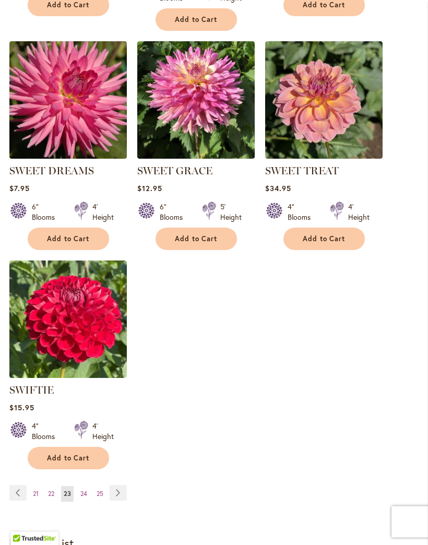
click at [118, 501] on link "Page Next" at bounding box center [118, 493] width 17 height 16
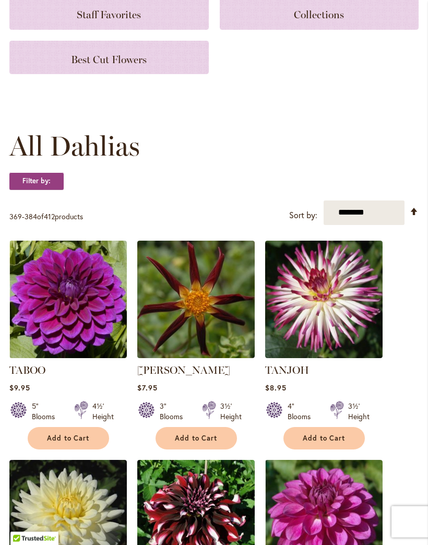
scroll to position [186, 0]
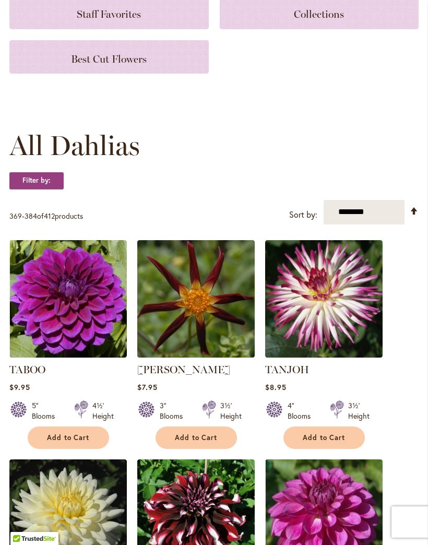
click at [86, 295] on img at bounding box center [67, 298] width 117 height 117
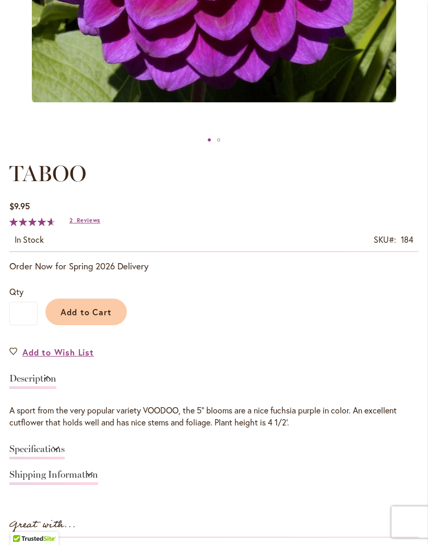
scroll to position [416, 0]
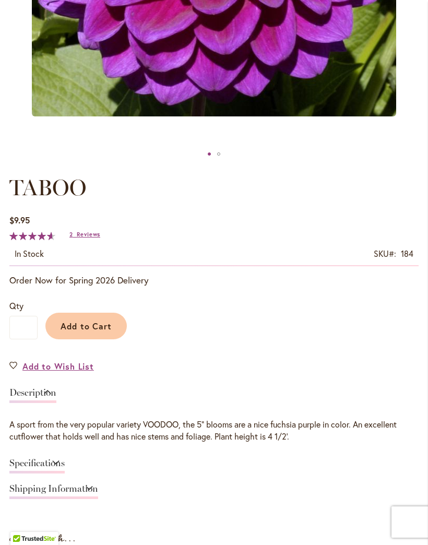
click at [82, 238] on span "Reviews" at bounding box center [88, 234] width 23 height 7
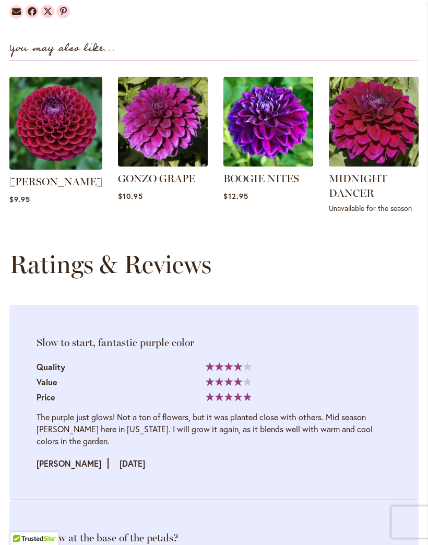
scroll to position [1186, 0]
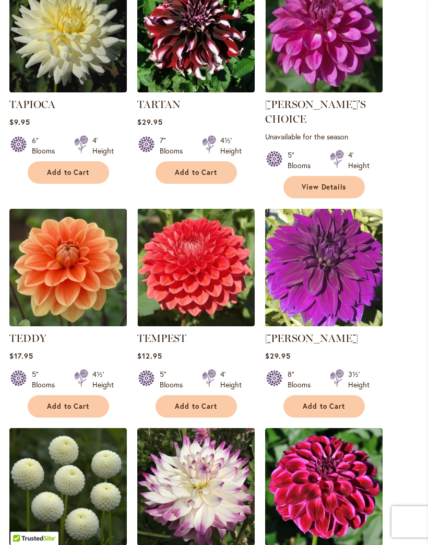
scroll to position [675, 0]
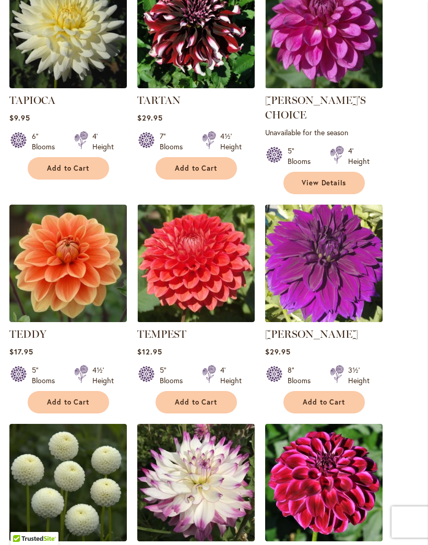
click at [104, 253] on img at bounding box center [67, 263] width 117 height 117
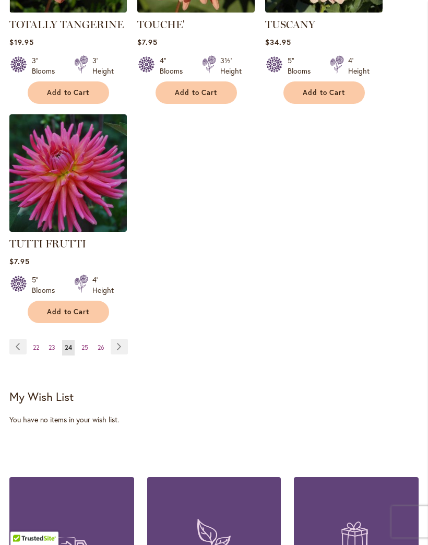
scroll to position [1429, 0]
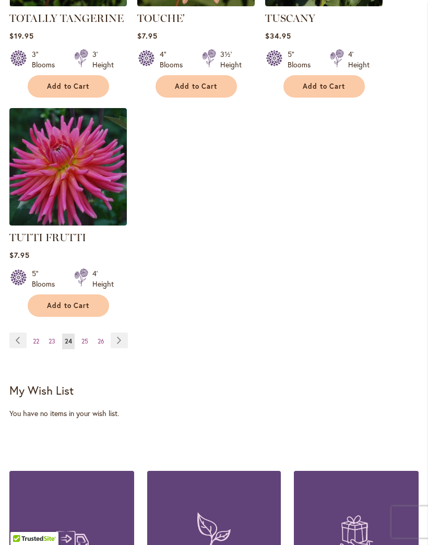
click at [123, 342] on link "Page Next" at bounding box center [119, 340] width 17 height 16
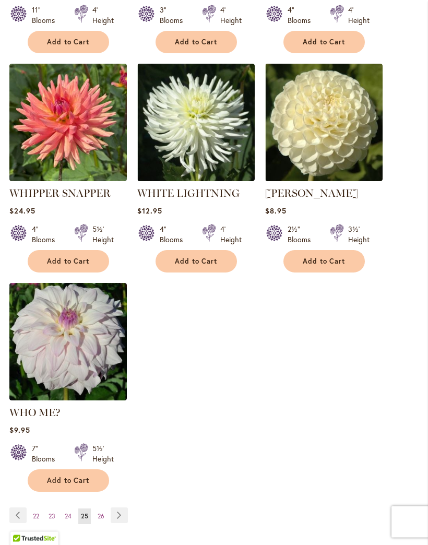
scroll to position [1255, 0]
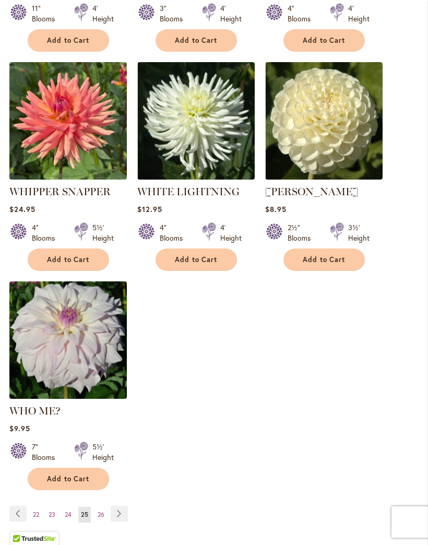
click at [125, 508] on link "Page Next" at bounding box center [119, 514] width 17 height 16
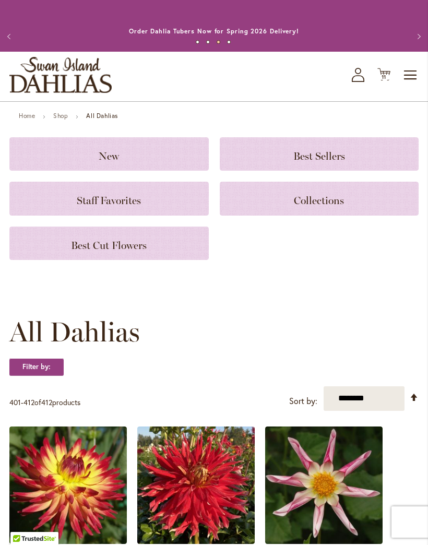
click at [77, 207] on span "Staff Favorites" at bounding box center [109, 200] width 64 height 13
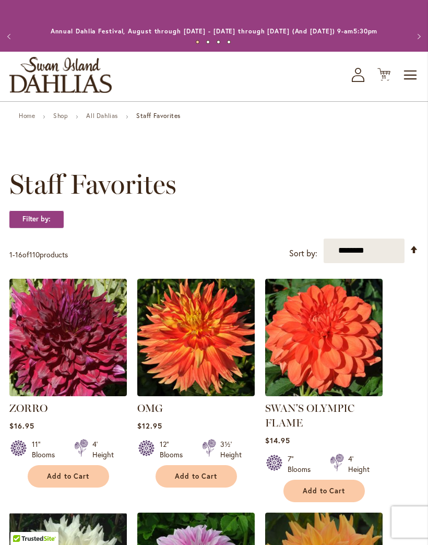
click at [389, 81] on icon "Cart .cls-1 { fill: #231f20; }" at bounding box center [383, 74] width 13 height 13
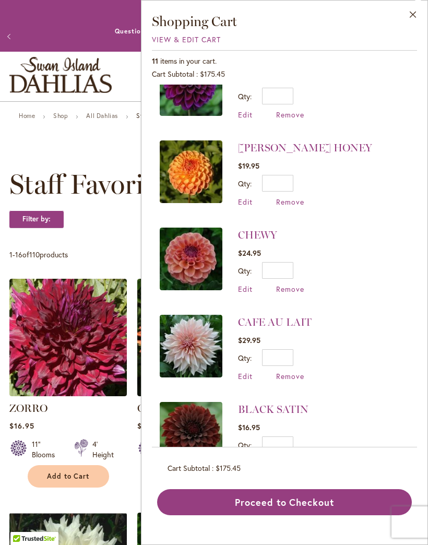
scroll to position [430, 0]
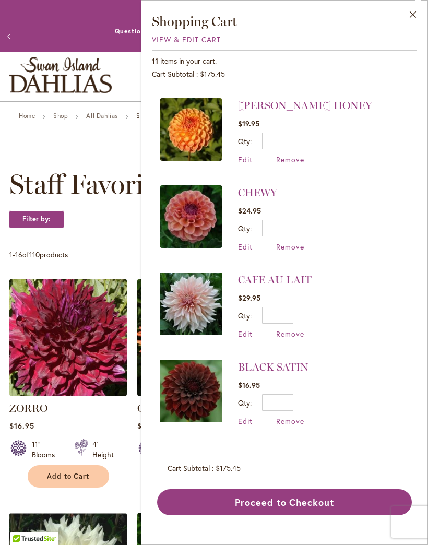
click at [199, 388] on img at bounding box center [191, 391] width 63 height 63
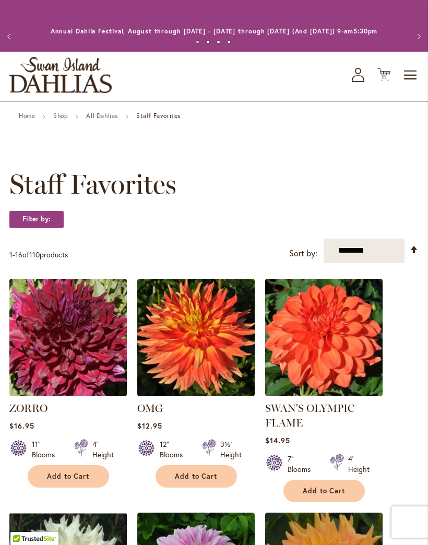
click at [385, 80] on span "11" at bounding box center [383, 77] width 5 height 7
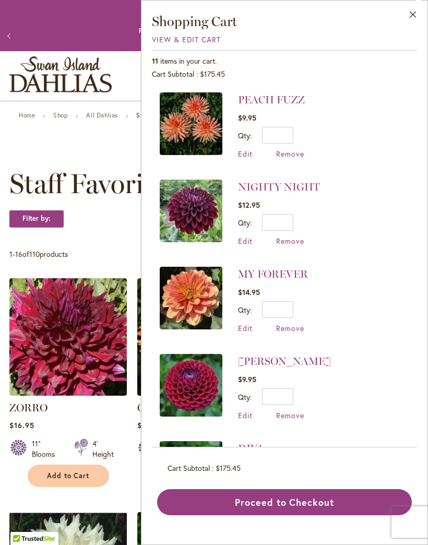
scroll to position [17, 0]
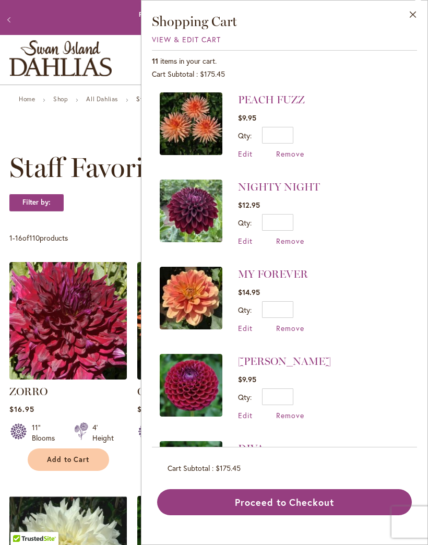
click at [259, 183] on link "NIGHTY NIGHT" at bounding box center [279, 187] width 82 height 13
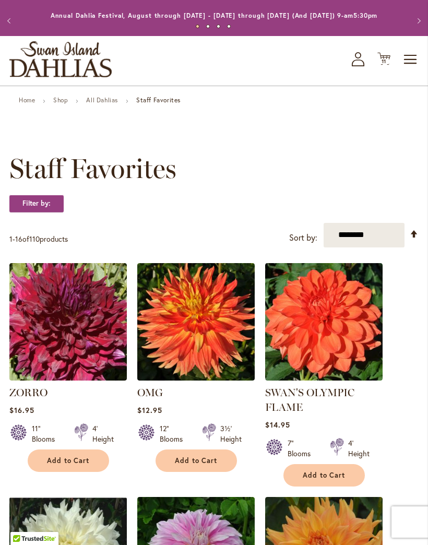
scroll to position [5, 0]
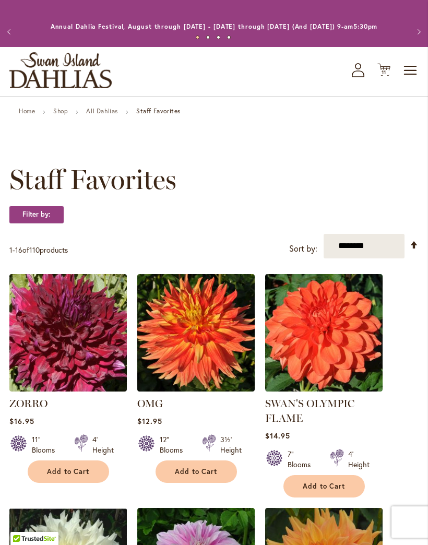
click at [382, 76] on icon "Cart .cls-1 { fill: #231f20; }" at bounding box center [383, 69] width 13 height 13
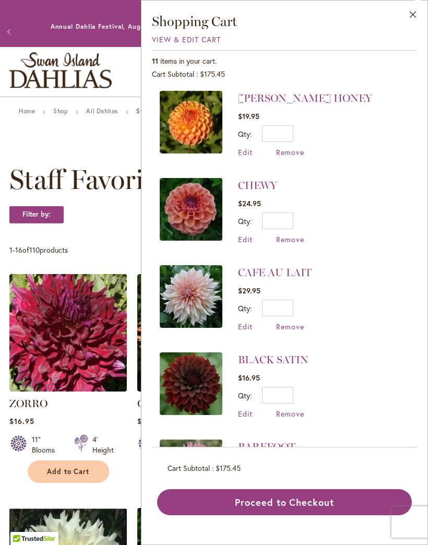
scroll to position [434, 0]
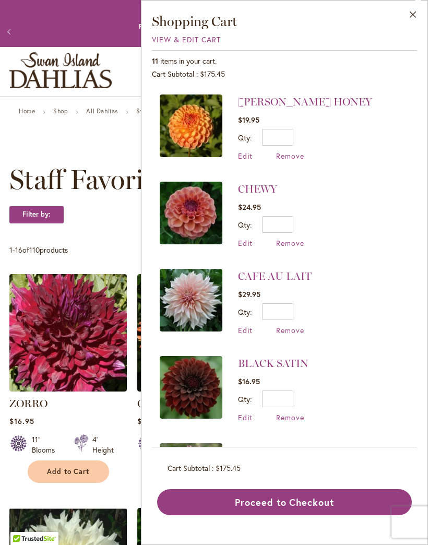
click at [294, 415] on span "Remove" at bounding box center [290, 417] width 28 height 10
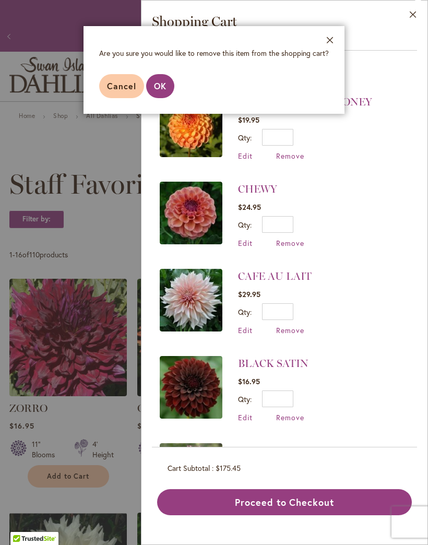
click at [162, 89] on span "OK" at bounding box center [160, 85] width 13 height 11
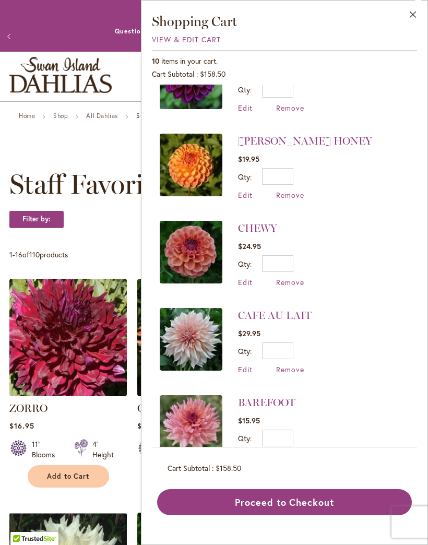
scroll to position [396, 0]
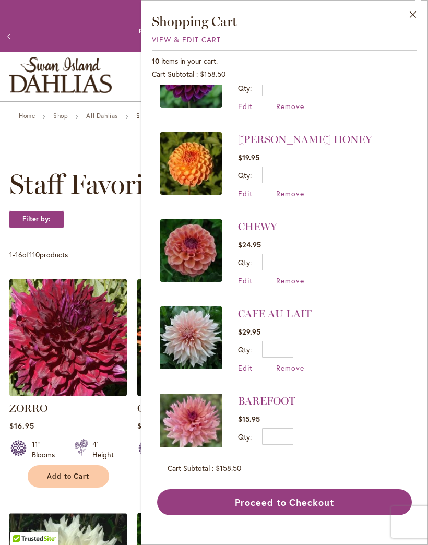
click at [271, 142] on link "[PERSON_NAME] HONEY" at bounding box center [305, 139] width 134 height 13
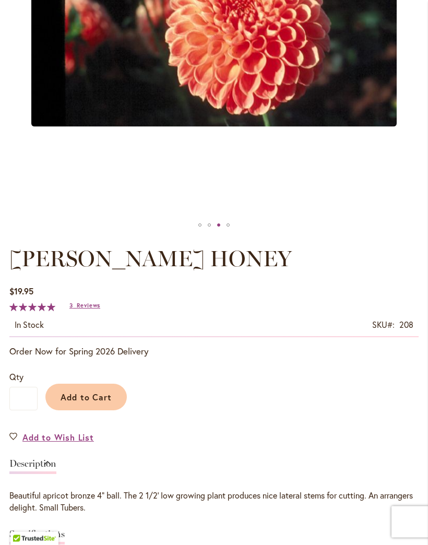
click at [82, 309] on span "Reviews" at bounding box center [88, 305] width 23 height 7
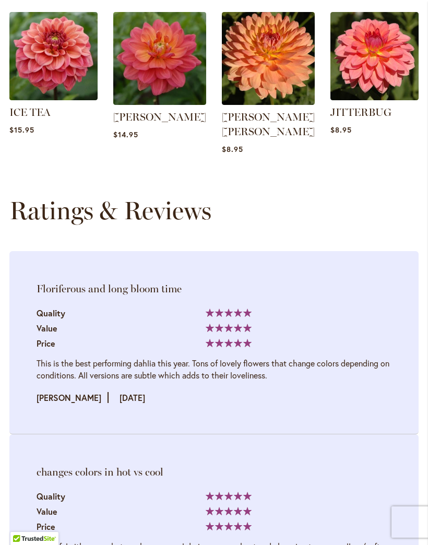
scroll to position [1242, 0]
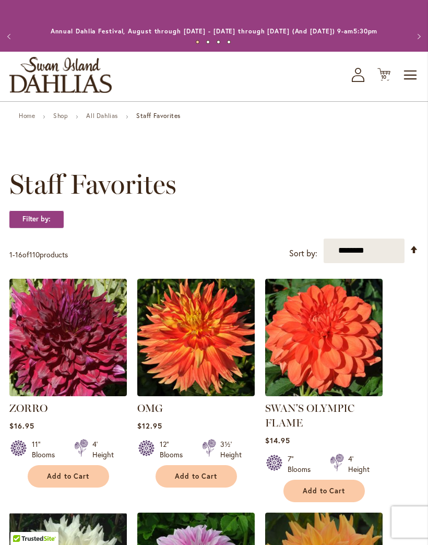
click at [385, 80] on span "10" at bounding box center [384, 77] width 6 height 7
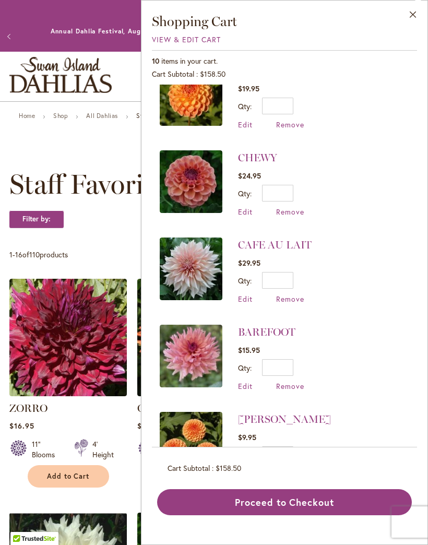
scroll to position [464, 0]
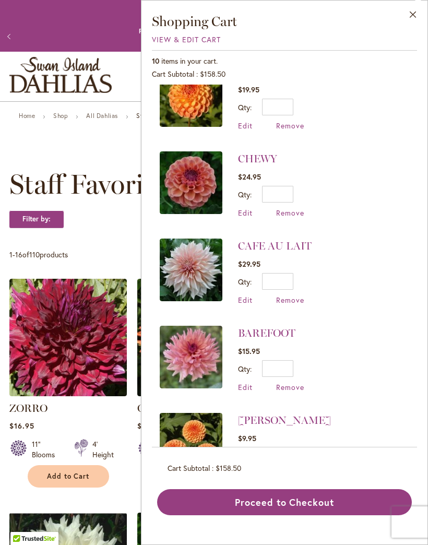
click at [305, 414] on link "[PERSON_NAME]" at bounding box center [284, 420] width 93 height 13
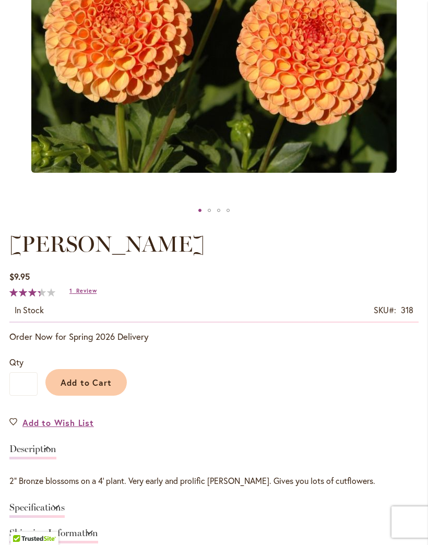
click at [82, 294] on span "Review" at bounding box center [86, 290] width 20 height 7
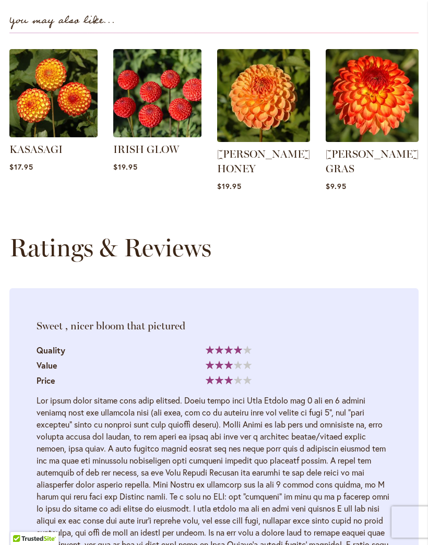
scroll to position [1416, 0]
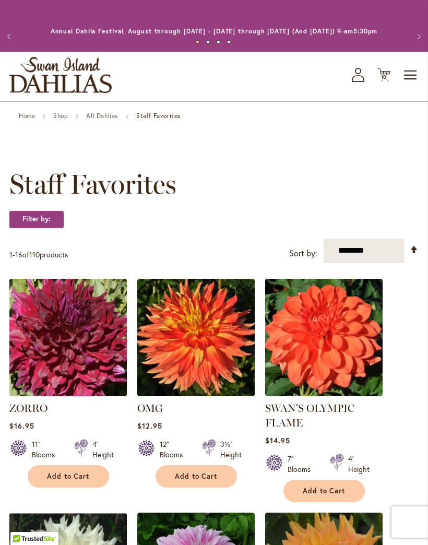
click at [388, 80] on icon "Cart .cls-1 { fill: #231f20; }" at bounding box center [383, 74] width 13 height 13
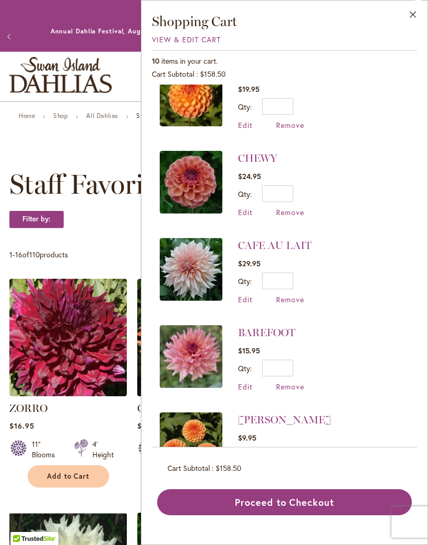
scroll to position [464, 0]
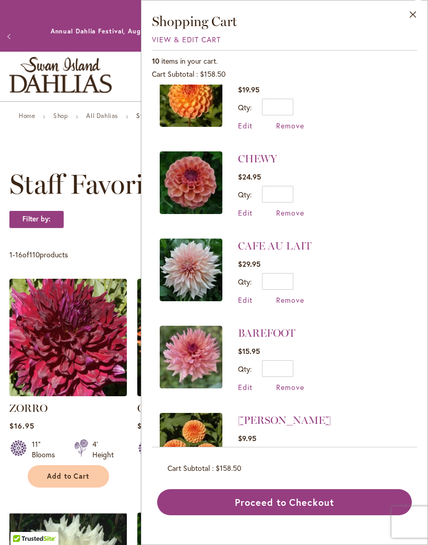
click at [303, 469] on span "Remove" at bounding box center [290, 474] width 28 height 10
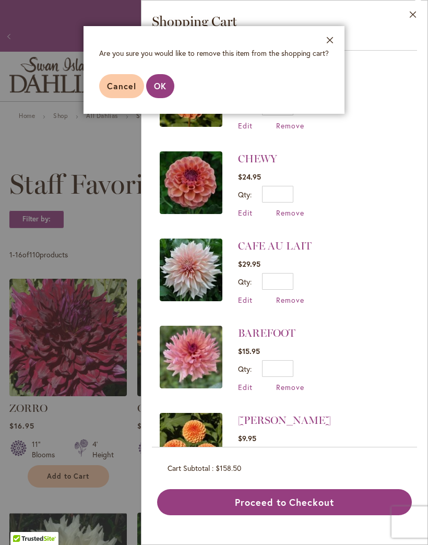
click at [163, 90] on span "OK" at bounding box center [160, 85] width 13 height 11
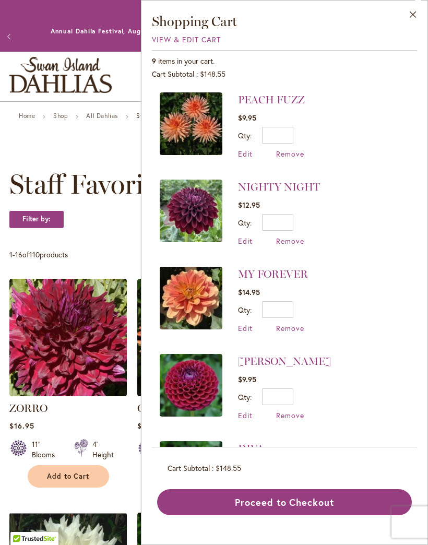
scroll to position [0, 0]
click at [106, 236] on div "Filter by:" at bounding box center [213, 224] width 409 height 28
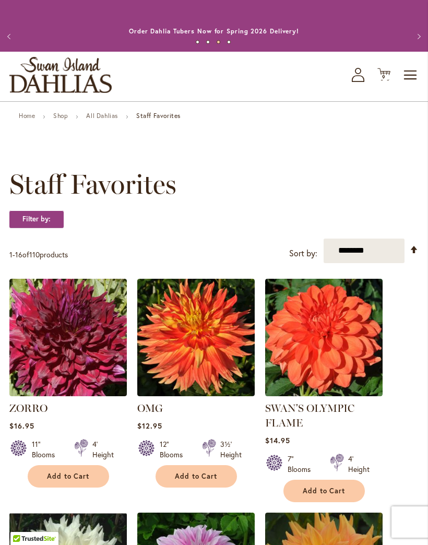
click at [358, 82] on icon "My Account" at bounding box center [358, 75] width 13 height 14
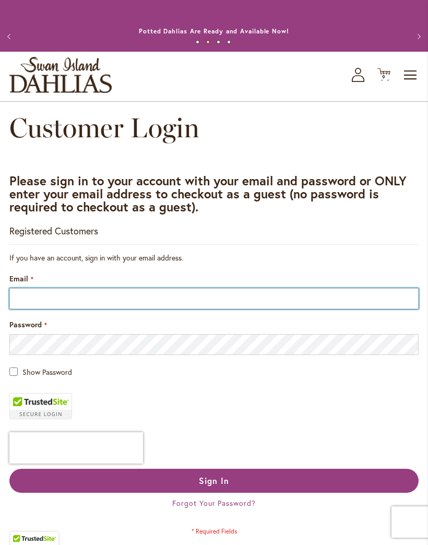
click at [327, 309] on input "Email" at bounding box center [213, 298] width 409 height 21
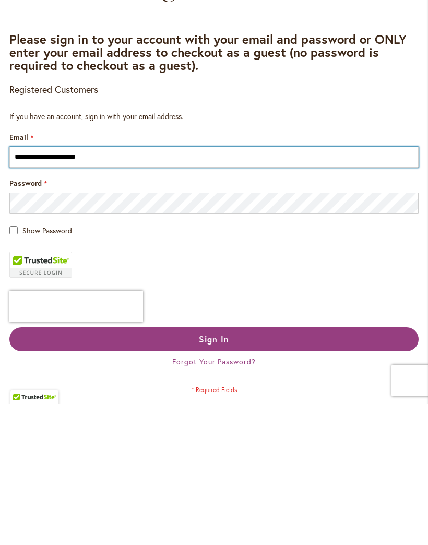
type input "**********"
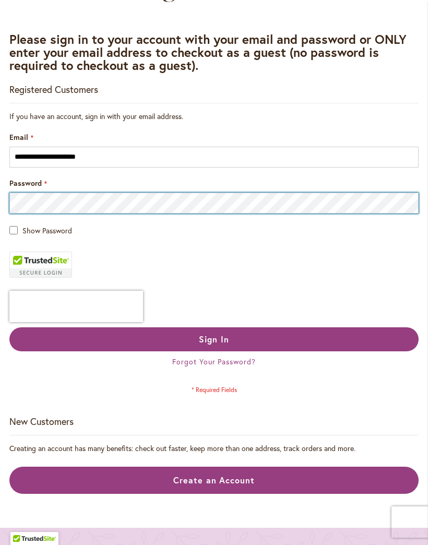
scroll to position [141, 0]
click at [214, 350] on button "Sign In" at bounding box center [213, 340] width 409 height 24
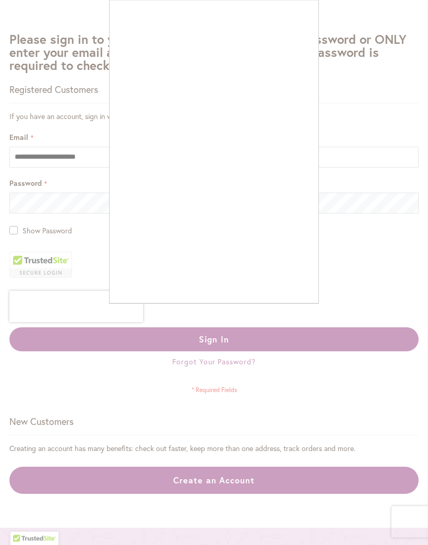
scroll to position [141, 0]
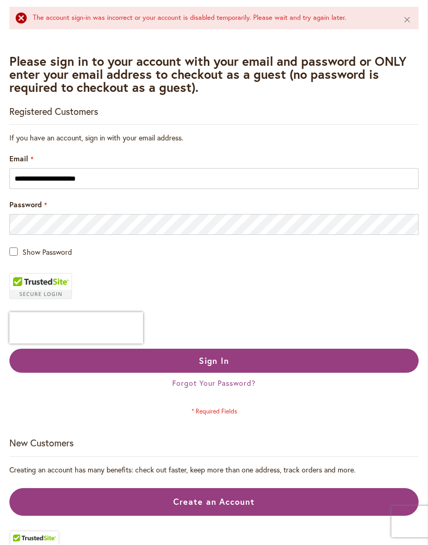
scroll to position [147, 0]
click at [237, 388] on span "Forgot Your Password?" at bounding box center [213, 383] width 83 height 10
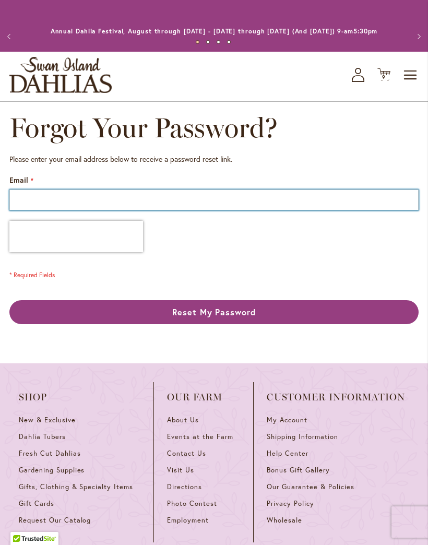
click at [180, 210] on input "Email" at bounding box center [213, 199] width 409 height 21
type input "**********"
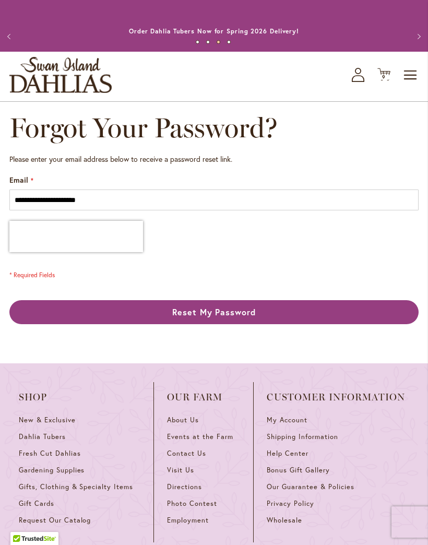
click at [280, 324] on button "Reset My Password" at bounding box center [213, 312] width 409 height 24
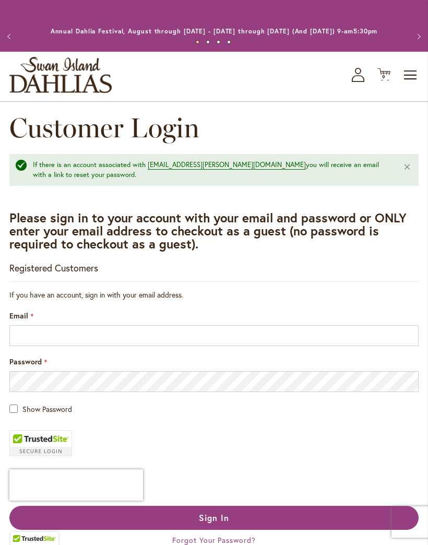
click at [382, 81] on icon at bounding box center [383, 74] width 13 height 13
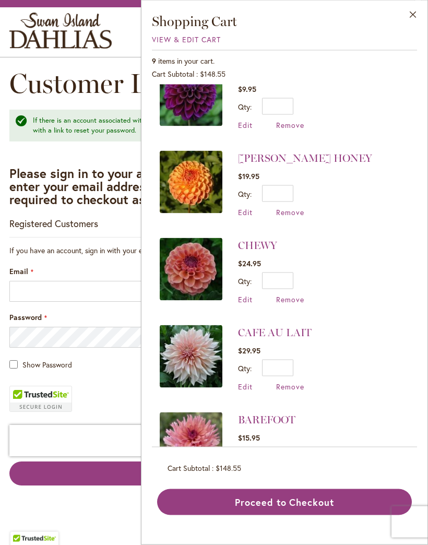
scroll to position [44, 0]
click at [321, 515] on button "Proceed to Checkout" at bounding box center [284, 502] width 255 height 26
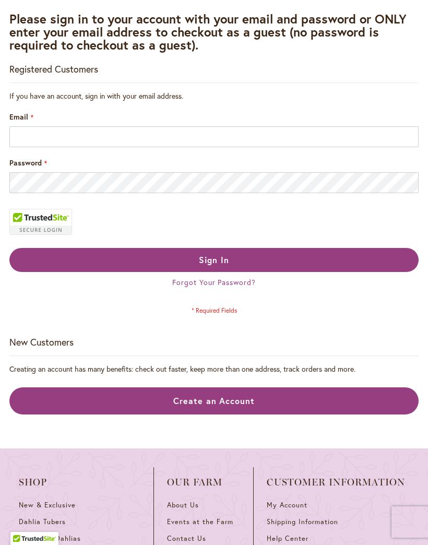
scroll to position [141, 0]
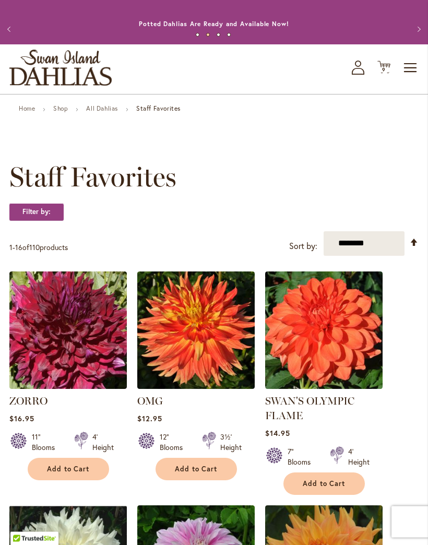
scroll to position [7, 0]
click at [105, 112] on link "All Dahlias" at bounding box center [102, 108] width 32 height 8
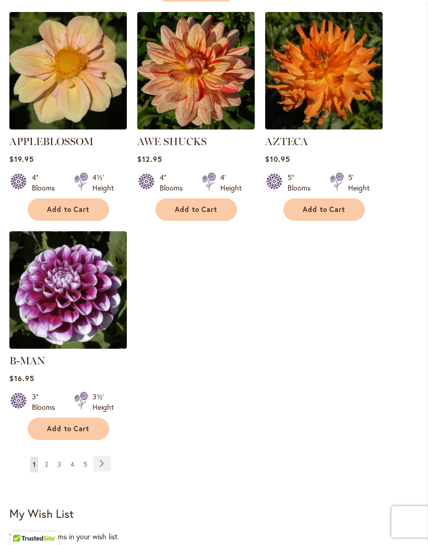
scroll to position [1328, 0]
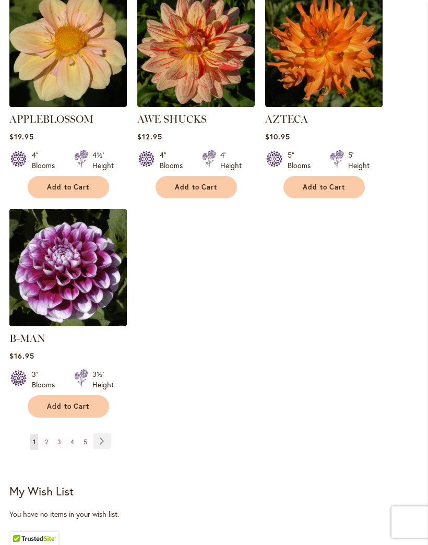
click at [109, 435] on link "Page Next" at bounding box center [101, 441] width 17 height 16
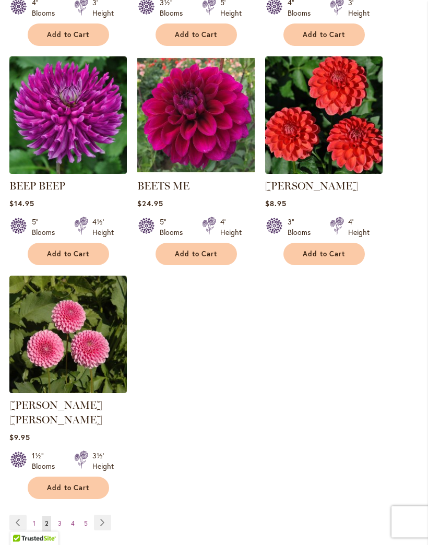
scroll to position [1330, 0]
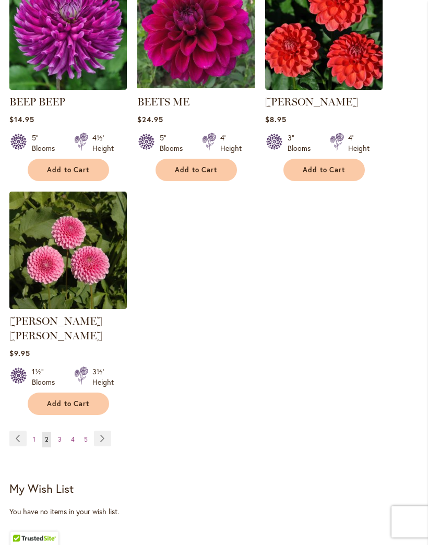
click at [96, 434] on link "Page Next" at bounding box center [102, 439] width 17 height 16
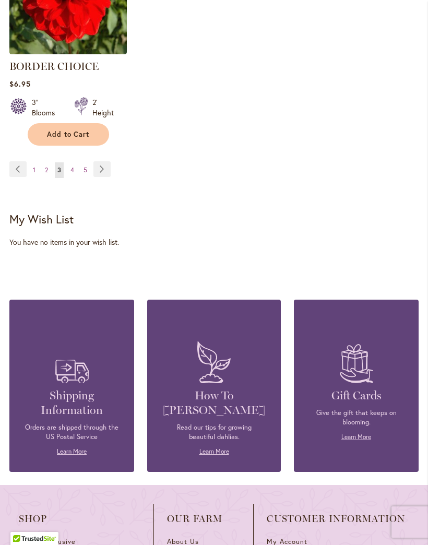
scroll to position [1633, 0]
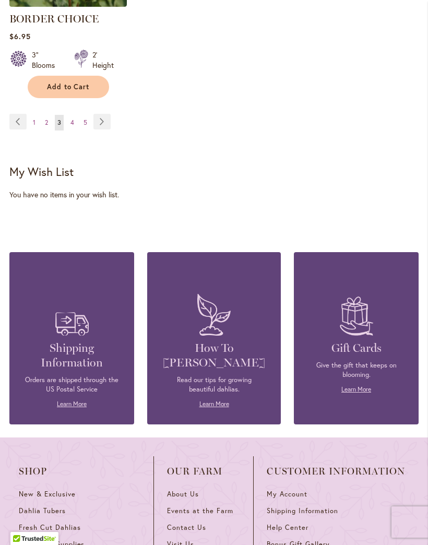
click at [83, 126] on span "5" at bounding box center [85, 122] width 4 height 8
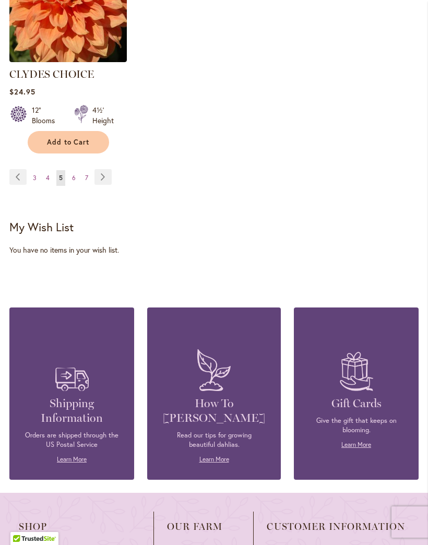
scroll to position [1606, 0]
click at [104, 170] on link "Page Next" at bounding box center [102, 178] width 17 height 16
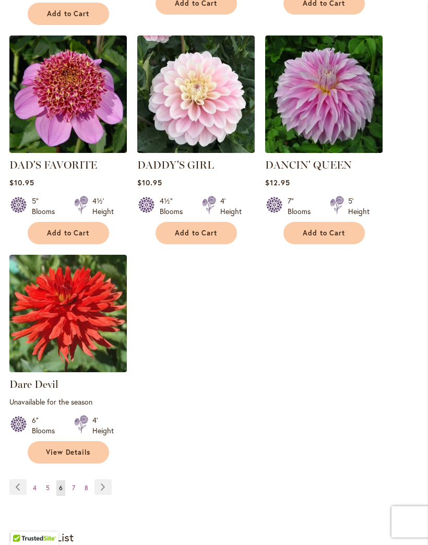
scroll to position [1309, 0]
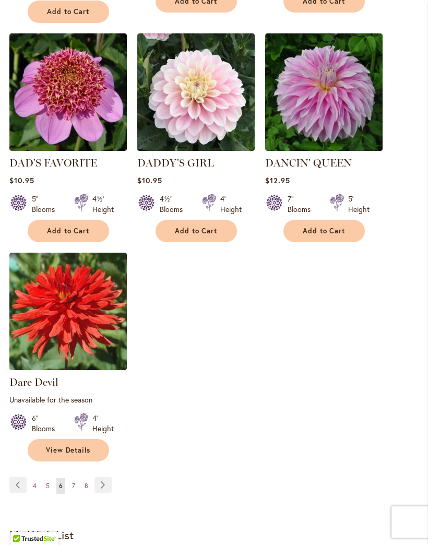
click at [104, 481] on link "Page Next" at bounding box center [102, 485] width 17 height 16
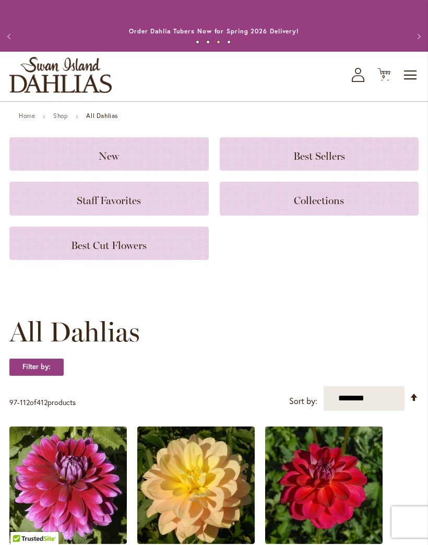
click at [384, 80] on span "9" at bounding box center [384, 77] width 4 height 7
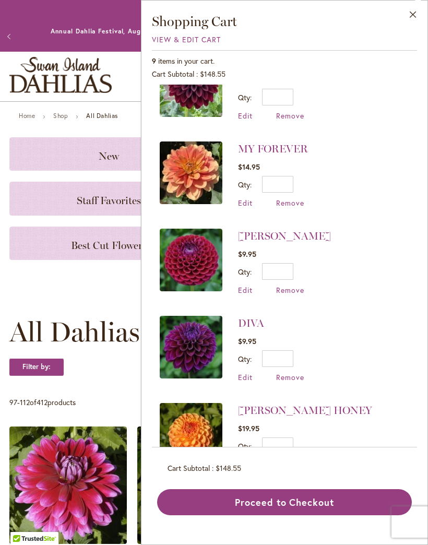
scroll to position [130, 0]
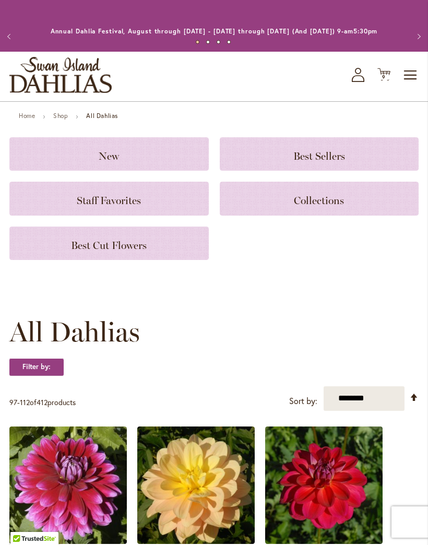
click at [384, 80] on span "9" at bounding box center [384, 77] width 4 height 7
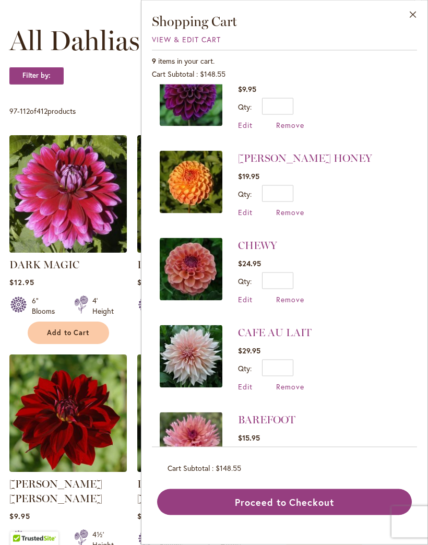
scroll to position [291, 0]
click at [315, 515] on button "Proceed to Checkout" at bounding box center [284, 502] width 255 height 26
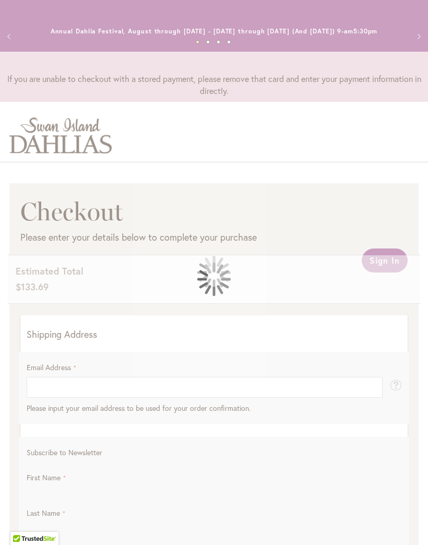
select select "**"
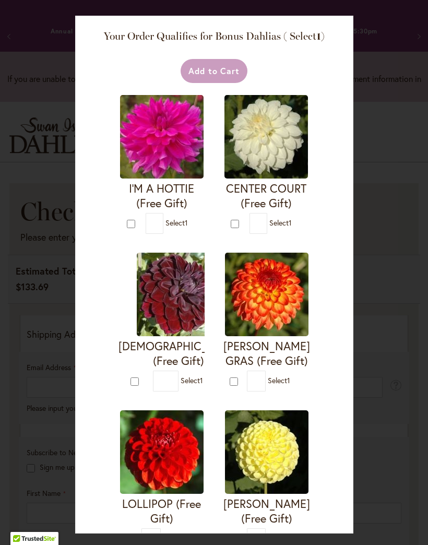
click at [258, 391] on div "* Select 1" at bounding box center [278, 380] width 63 height 21
type input "*"
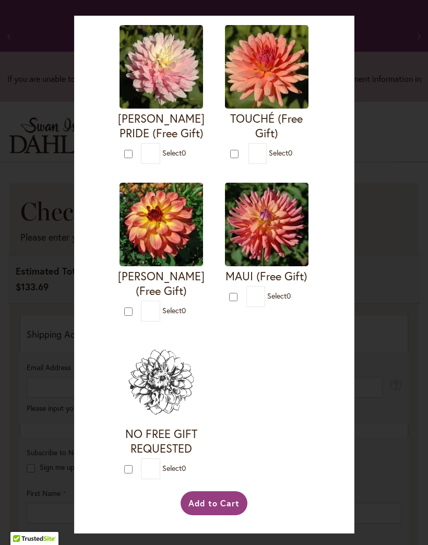
scroll to position [2027, 0]
click at [223, 164] on form "TOUCHÉ (Free Gift) * 0" at bounding box center [266, 94] width 87 height 139
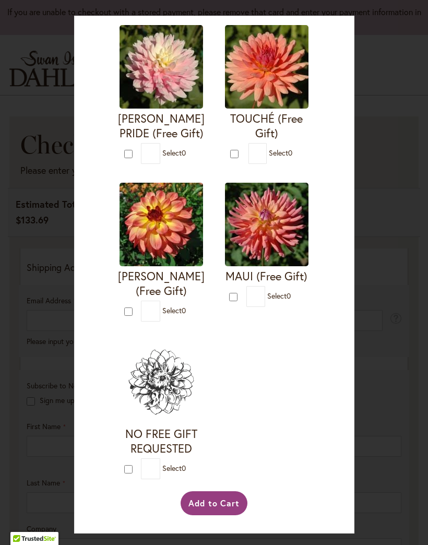
scroll to position [1787, 0]
click at [248, 164] on div "* Select 0" at bounding box center [279, 153] width 62 height 21
click at [288, 158] on span "0" at bounding box center [290, 153] width 4 height 10
click at [33, 439] on div "Your Order Qualifies for Bonus Dahlias ( Select 0 ) Add to Cart I'M A HOTTIE (F…" at bounding box center [214, 272] width 428 height 545
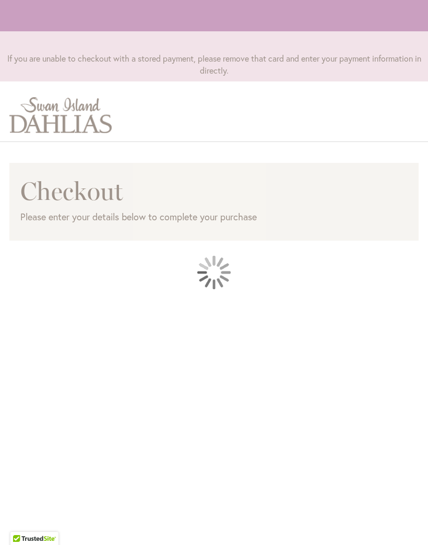
scroll to position [138, 0]
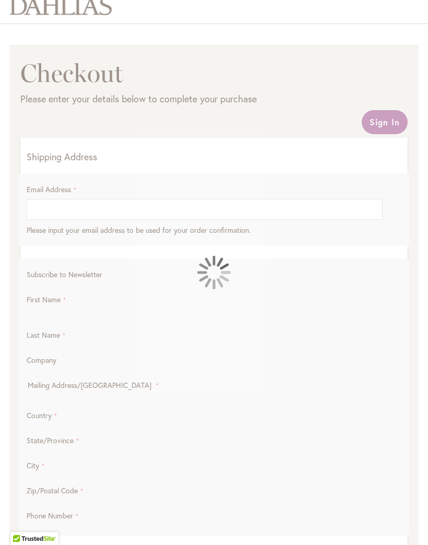
select select "**"
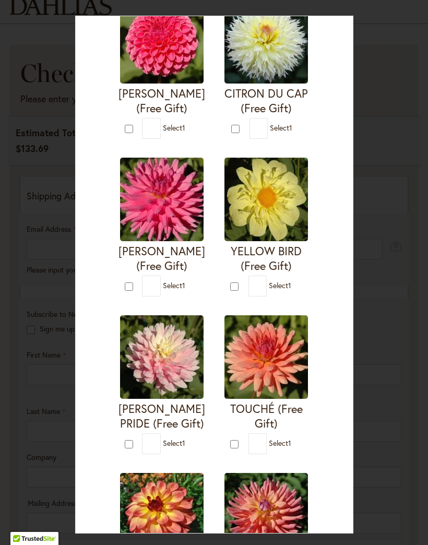
scroll to position [760, 0]
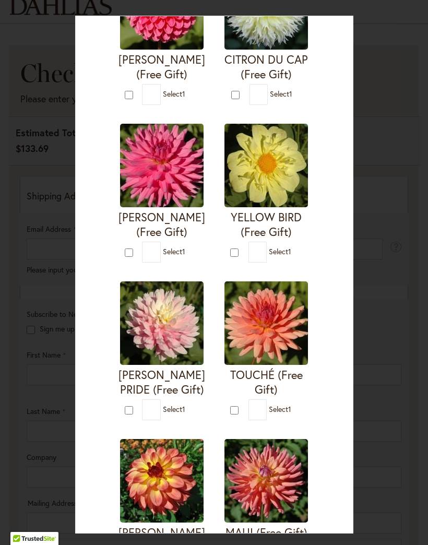
type input "*"
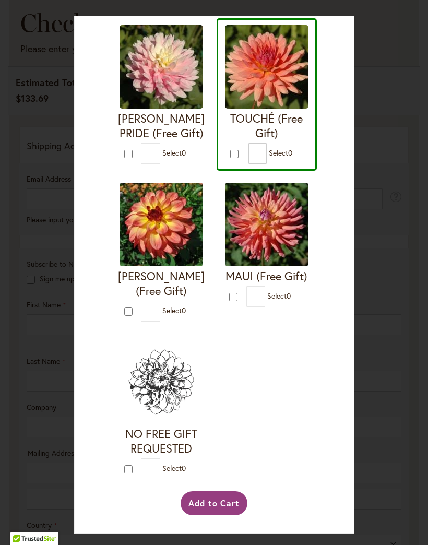
scroll to position [183, 0]
click at [227, 515] on button "Add to Cart" at bounding box center [214, 503] width 67 height 24
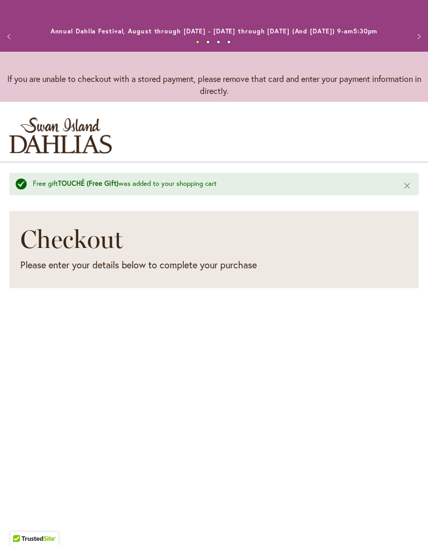
scroll to position [169, 0]
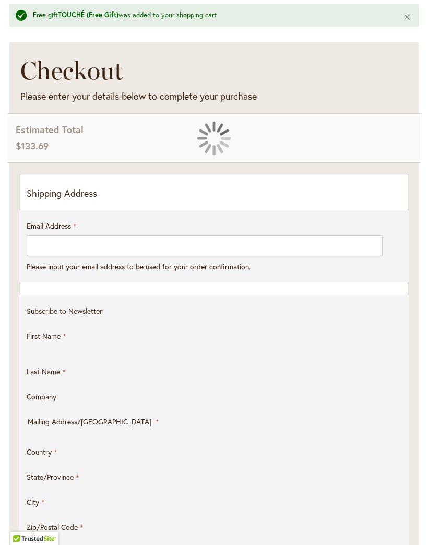
select select "**"
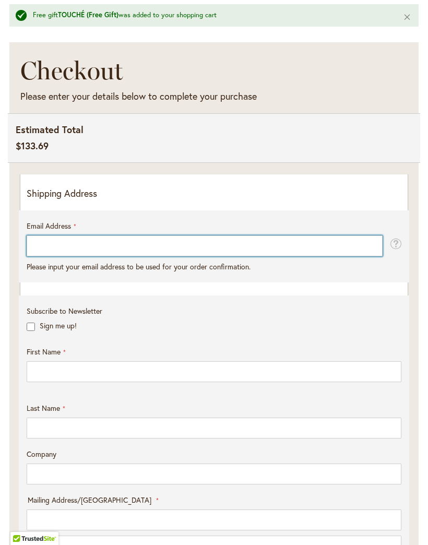
click at [285, 252] on input "Email Address" at bounding box center [205, 245] width 356 height 21
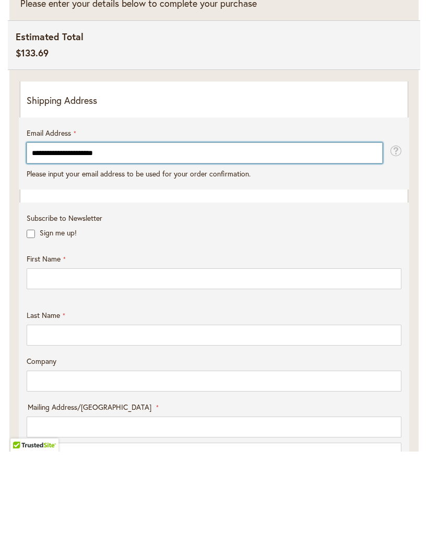
type input "**********"
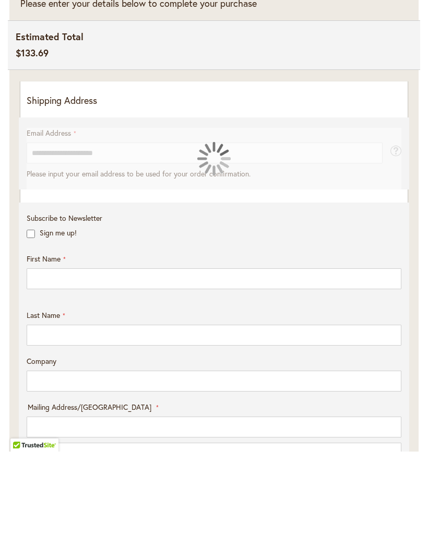
scroll to position [261, 0]
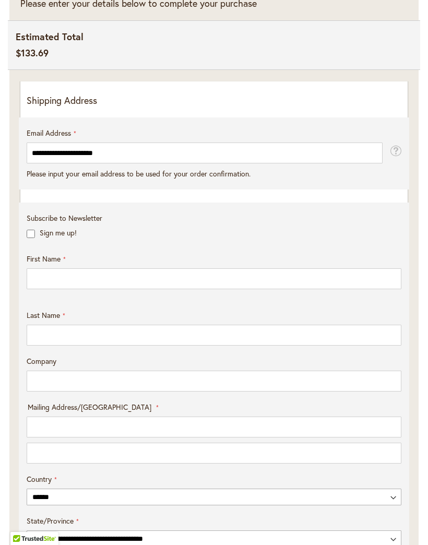
click at [291, 189] on fieldset "**********" at bounding box center [214, 159] width 375 height 62
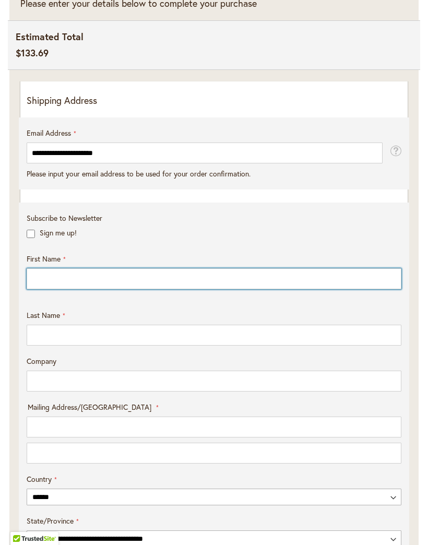
click at [211, 285] on input "First Name" at bounding box center [214, 278] width 375 height 21
type input "********"
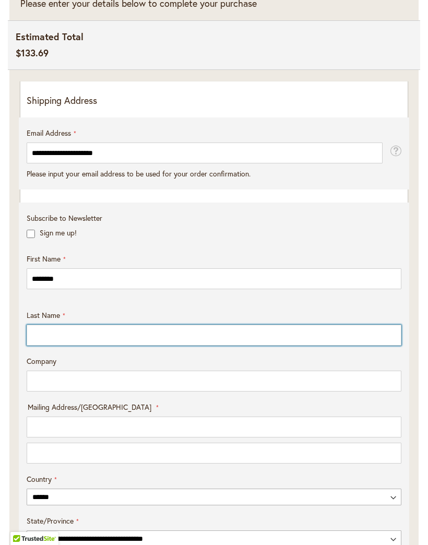
click at [204, 345] on input "Last Name" at bounding box center [214, 335] width 375 height 21
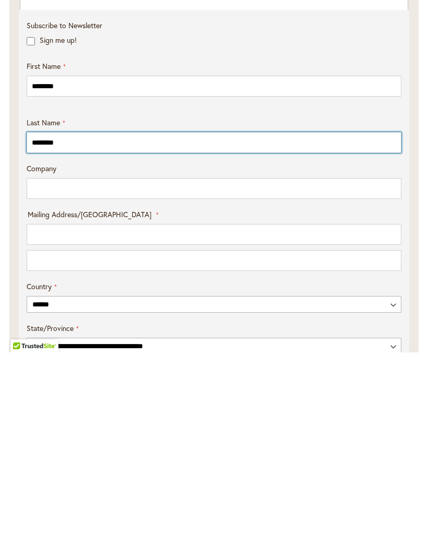
type input "********"
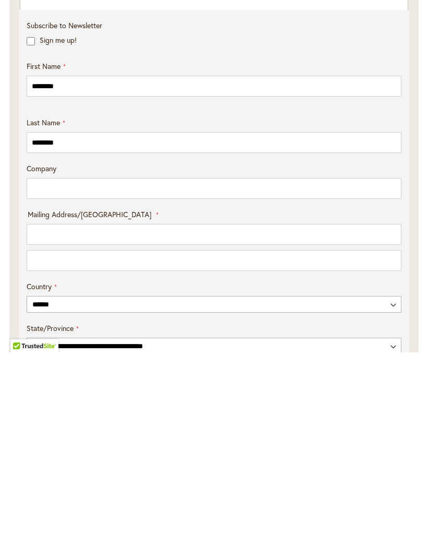
click at [224, 416] on input "Mailing Address/PO BOX: Line 1" at bounding box center [214, 426] width 375 height 21
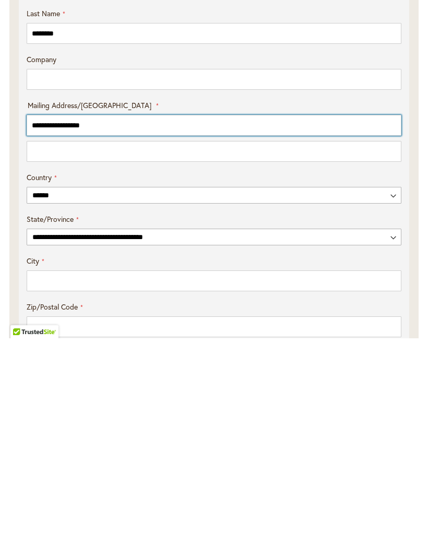
scroll to position [357, 0]
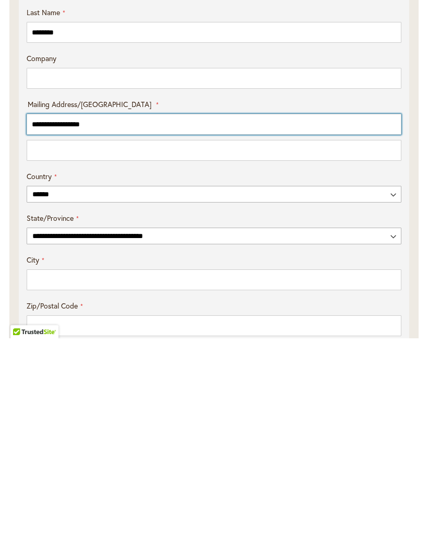
type input "**********"
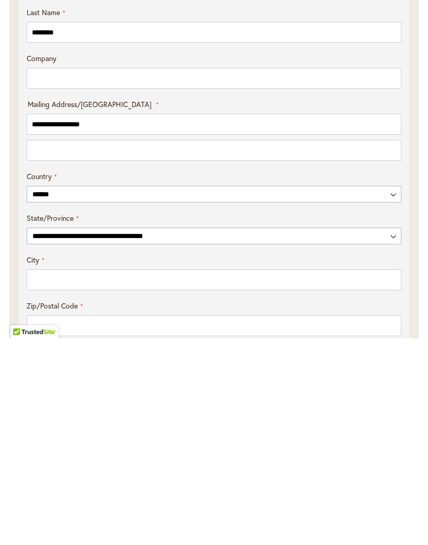
click at [389, 434] on select "**********" at bounding box center [214, 442] width 375 height 17
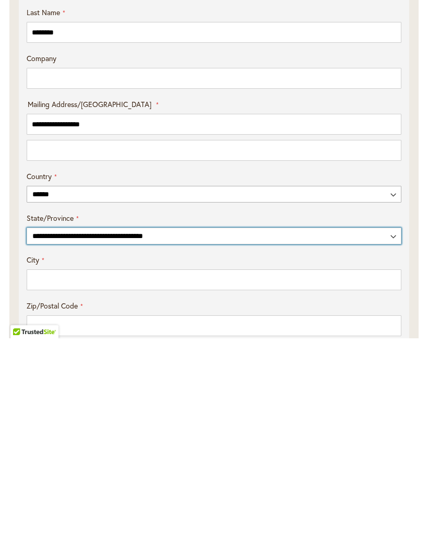
scroll to position [564, 0]
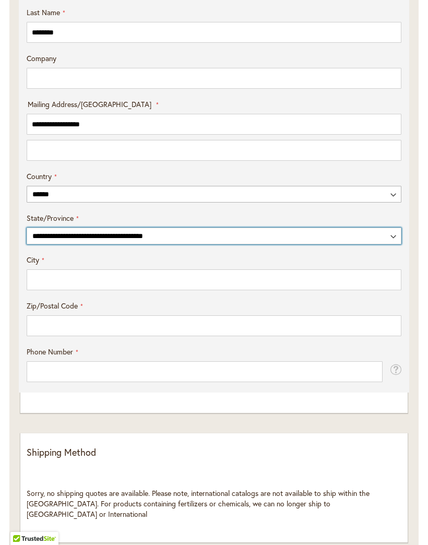
select select "**"
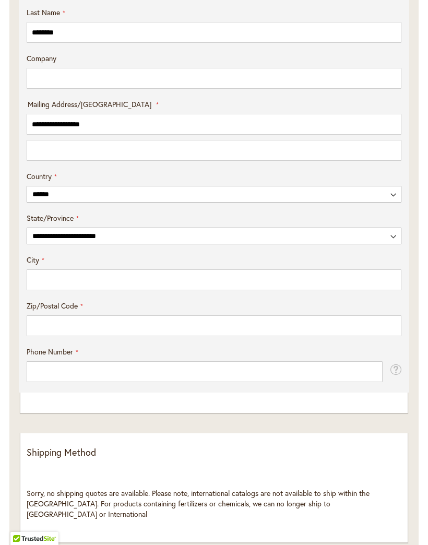
click at [282, 288] on input "City" at bounding box center [214, 279] width 375 height 21
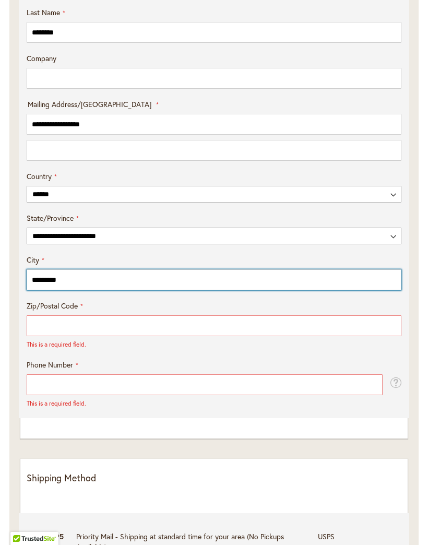
type input "*********"
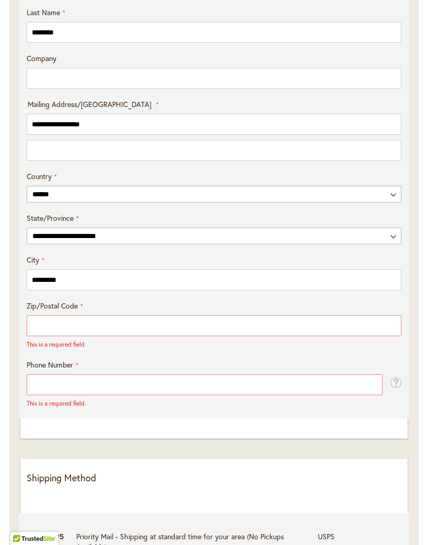
click at [259, 336] on input "Zip/Postal Code" at bounding box center [214, 325] width 375 height 21
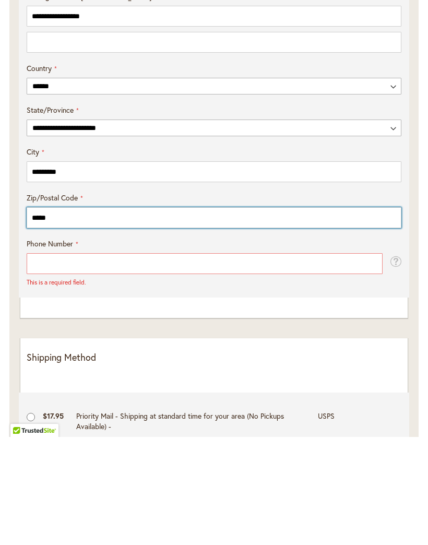
type input "*****"
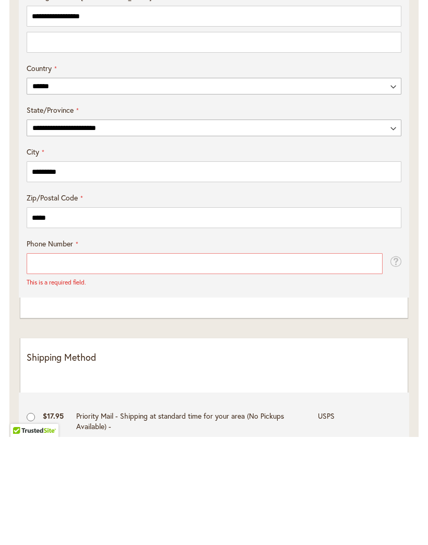
click at [225, 361] on input "Phone Number" at bounding box center [205, 371] width 356 height 21
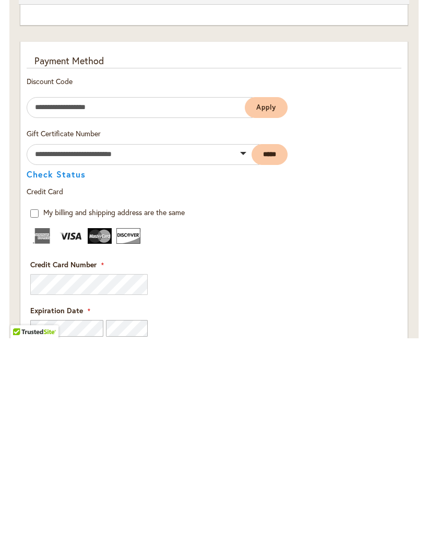
scroll to position [1069, 0]
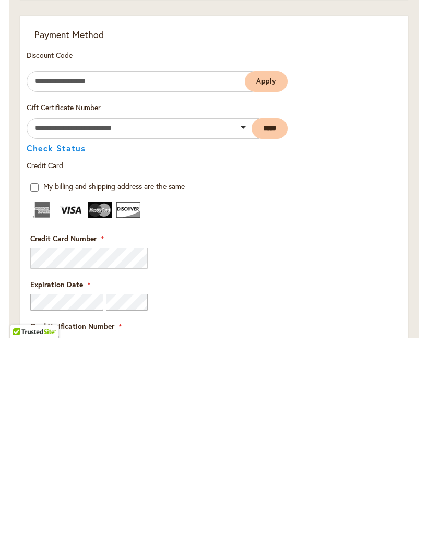
type input "**********"
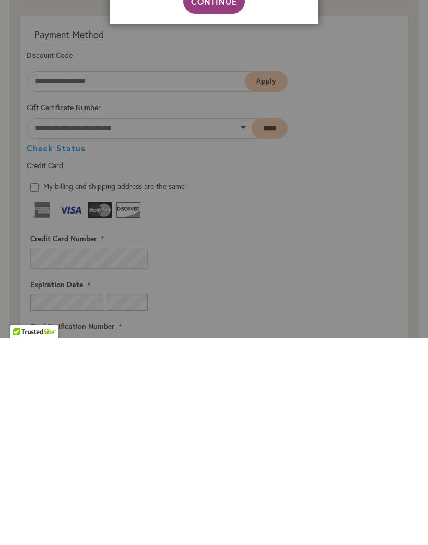
click at [85, 312] on aside "Address Validation Close Please review your address and make any necessary chan…" at bounding box center [214, 272] width 428 height 545
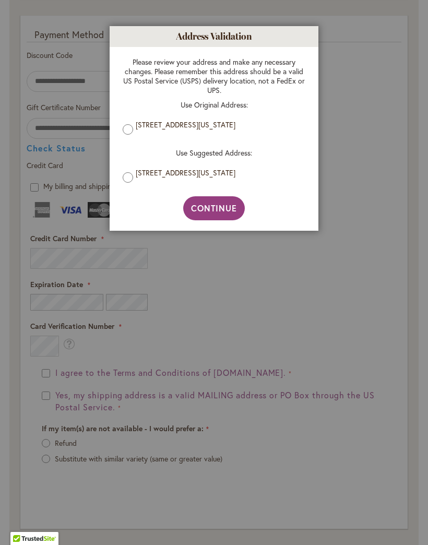
click at [224, 208] on span "Continue" at bounding box center [214, 207] width 46 height 11
type input "**********"
type input "*********"
type input "**********"
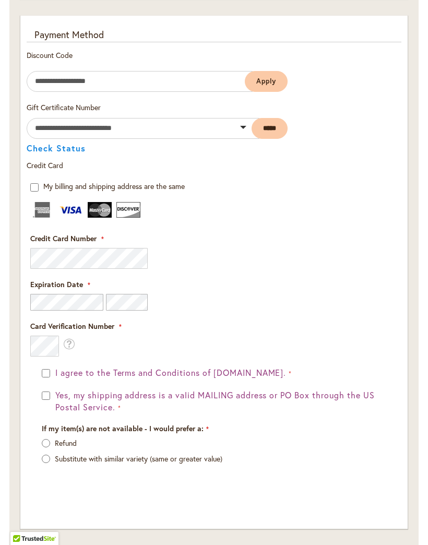
click at [92, 308] on fieldset "Payment Information Payment Method Discount Code Enter discount code Apply Gift…" at bounding box center [214, 266] width 375 height 477
click at [94, 308] on fieldset "Payment Information Payment Method Discount Code Enter discount code Apply Gift…" at bounding box center [214, 266] width 375 height 477
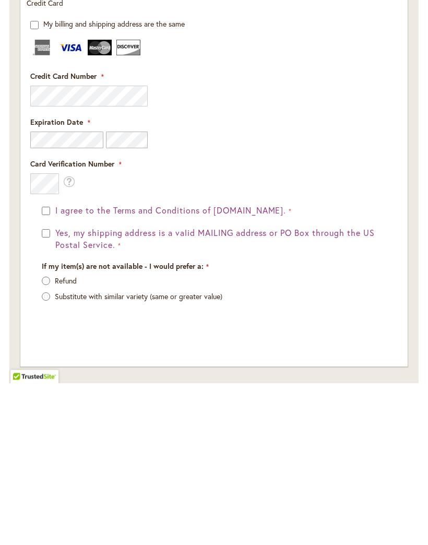
click at [49, 367] on div "I agree to the Terms and Conditions of dahlias.com." at bounding box center [214, 373] width 344 height 12
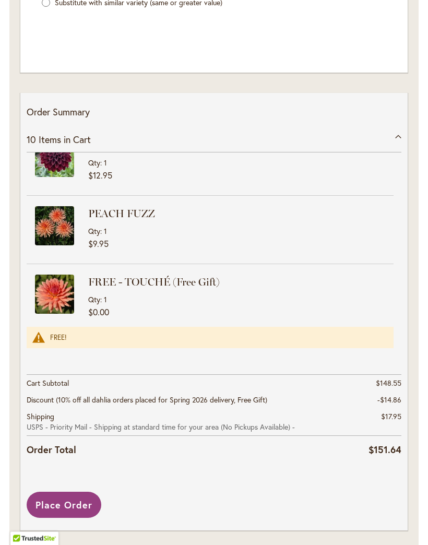
scroll to position [1731, 0]
click at [74, 511] on span "Place Order" at bounding box center [63, 505] width 57 height 13
